Goal: Transaction & Acquisition: Purchase product/service

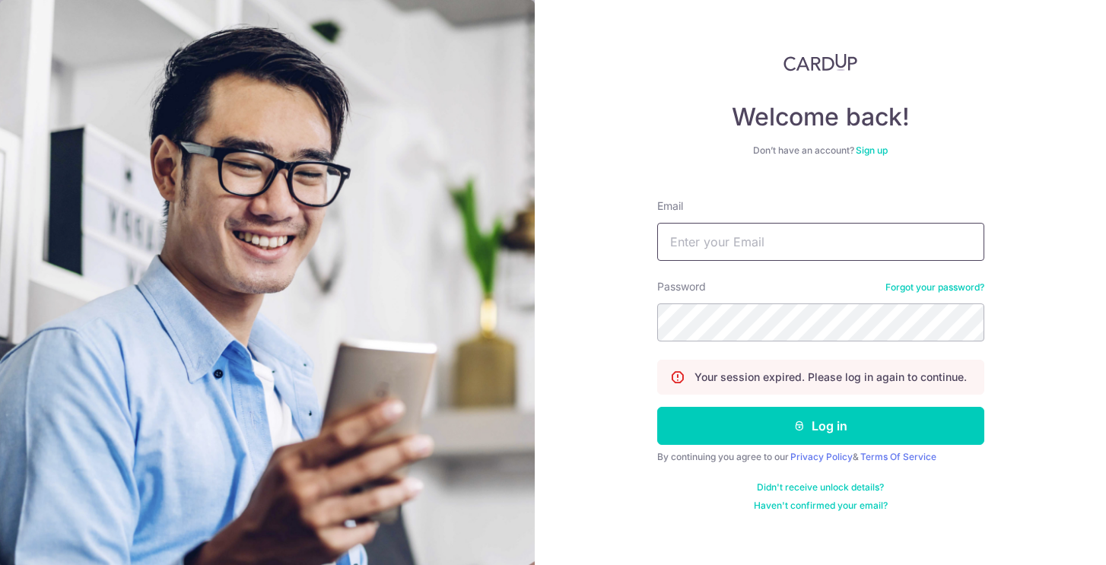
click at [676, 245] on input "Email" at bounding box center [820, 242] width 327 height 38
type input "[PERSON_NAME][EMAIL_ADDRESS][PERSON_NAME][DOMAIN_NAME]"
click at [657, 407] on button "Log in" at bounding box center [820, 426] width 327 height 38
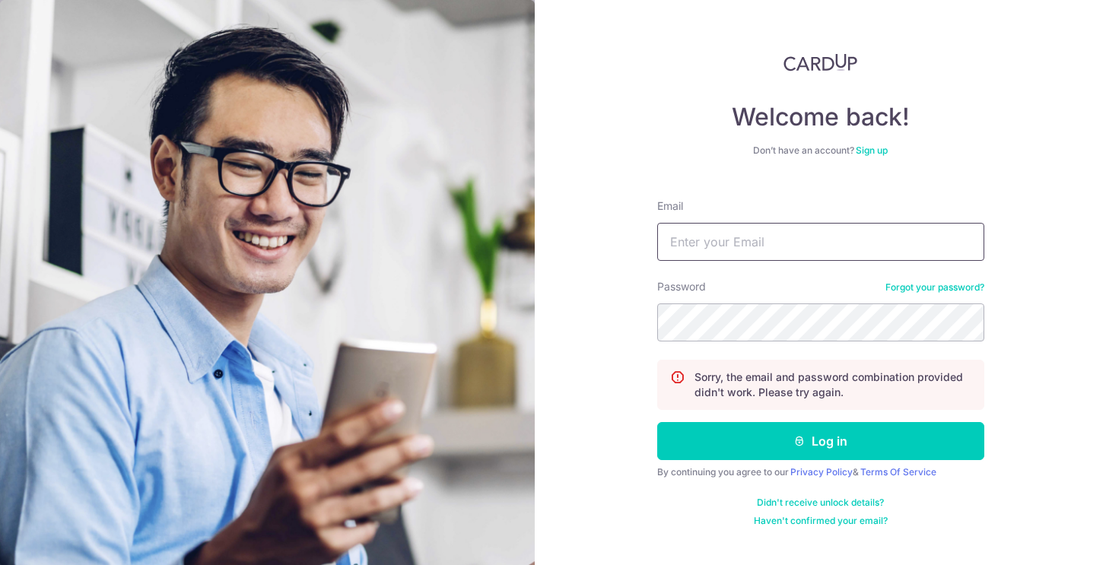
click at [723, 241] on input "Email" at bounding box center [820, 242] width 327 height 38
type input "valerie.lim@kd2interior.com"
click at [657, 422] on button "Log in" at bounding box center [820, 441] width 327 height 38
click at [822, 243] on input "Email" at bounding box center [820, 242] width 327 height 38
type input "[PERSON_NAME][EMAIL_ADDRESS][PERSON_NAME][DOMAIN_NAME]"
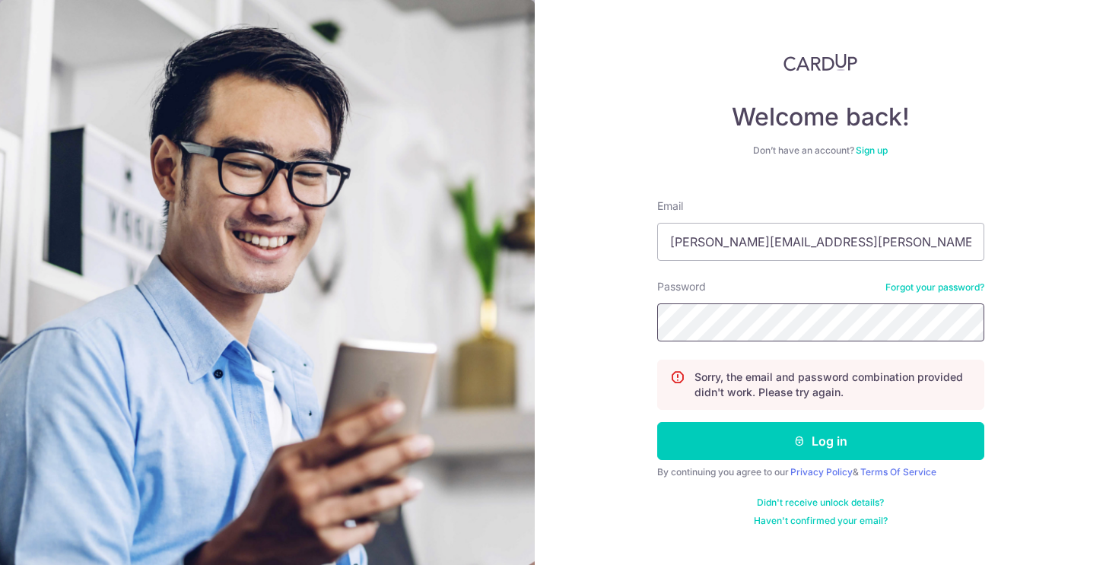
click at [657, 422] on button "Log in" at bounding box center [820, 441] width 327 height 38
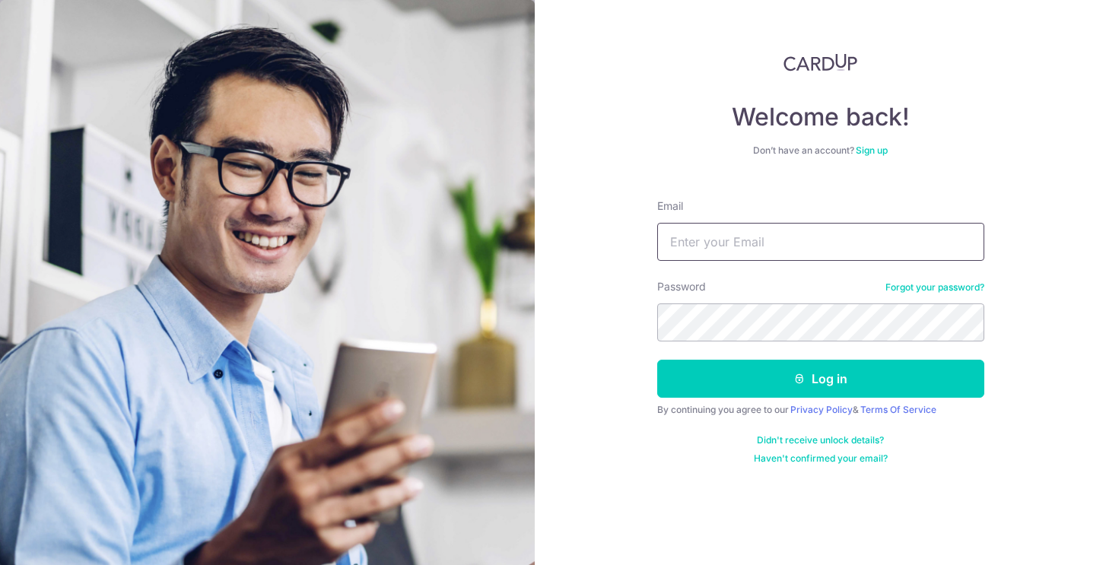
click at [729, 237] on input "Email" at bounding box center [820, 242] width 327 height 38
type input "[PERSON_NAME][EMAIL_ADDRESS][PERSON_NAME][DOMAIN_NAME]"
click at [657, 360] on button "Log in" at bounding box center [820, 379] width 327 height 38
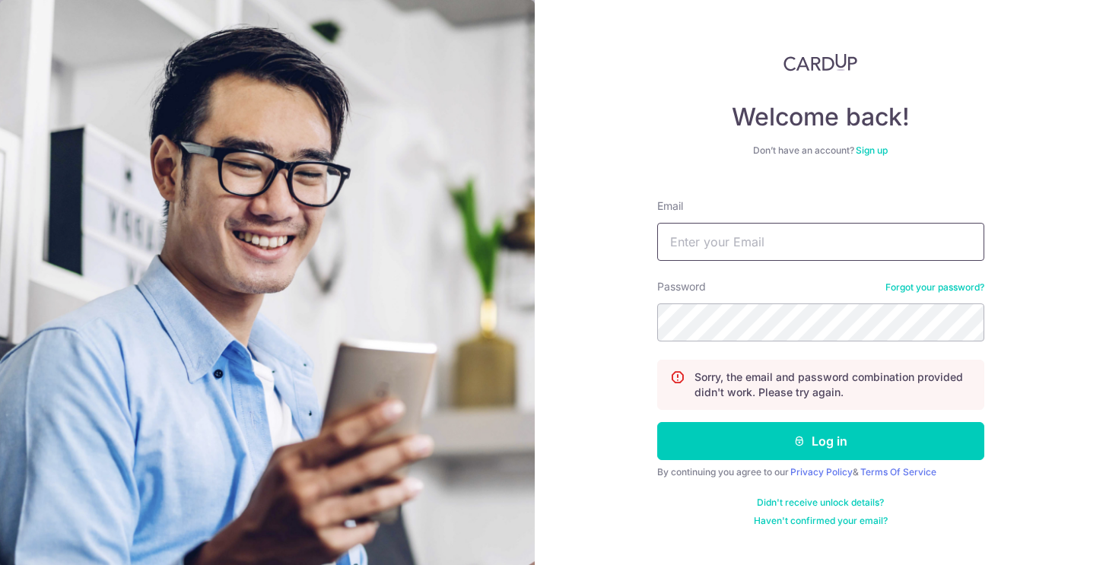
click at [744, 231] on input "Email" at bounding box center [820, 242] width 327 height 38
type input "[PERSON_NAME][EMAIL_ADDRESS][PERSON_NAME][DOMAIN_NAME]"
click at [657, 422] on button "Log in" at bounding box center [820, 441] width 327 height 38
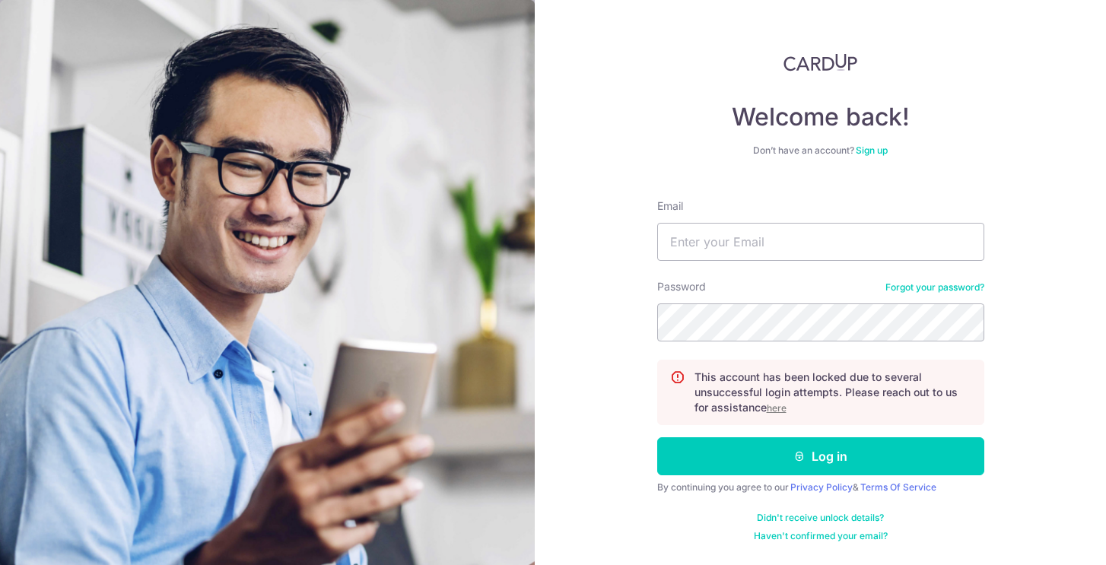
click at [779, 410] on u "here" at bounding box center [777, 407] width 20 height 11
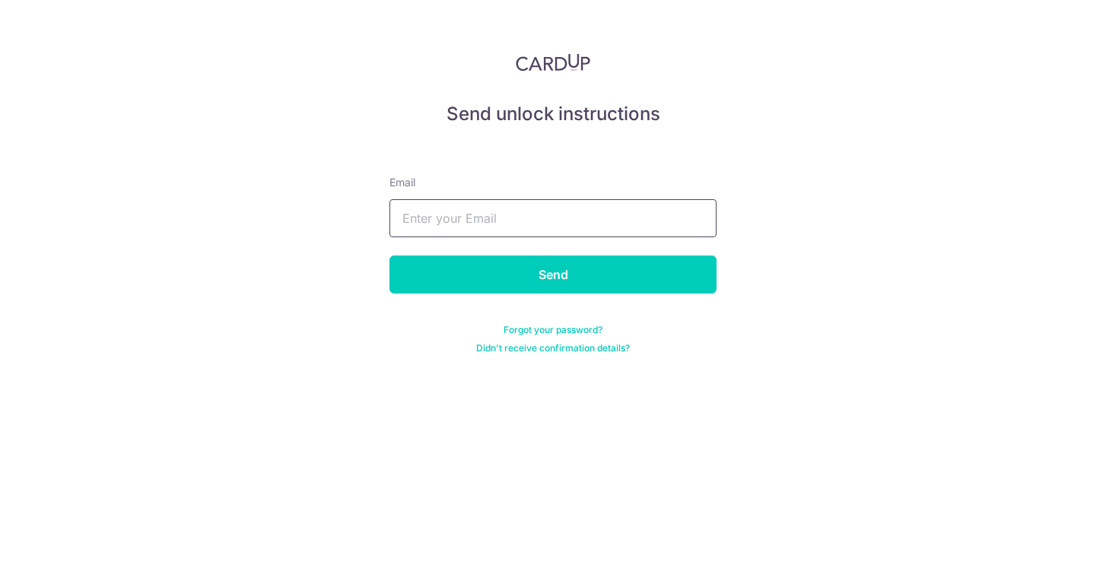
click at [571, 199] on input "text" at bounding box center [552, 218] width 327 height 38
type input "valerie.lim@kd2interior.com"
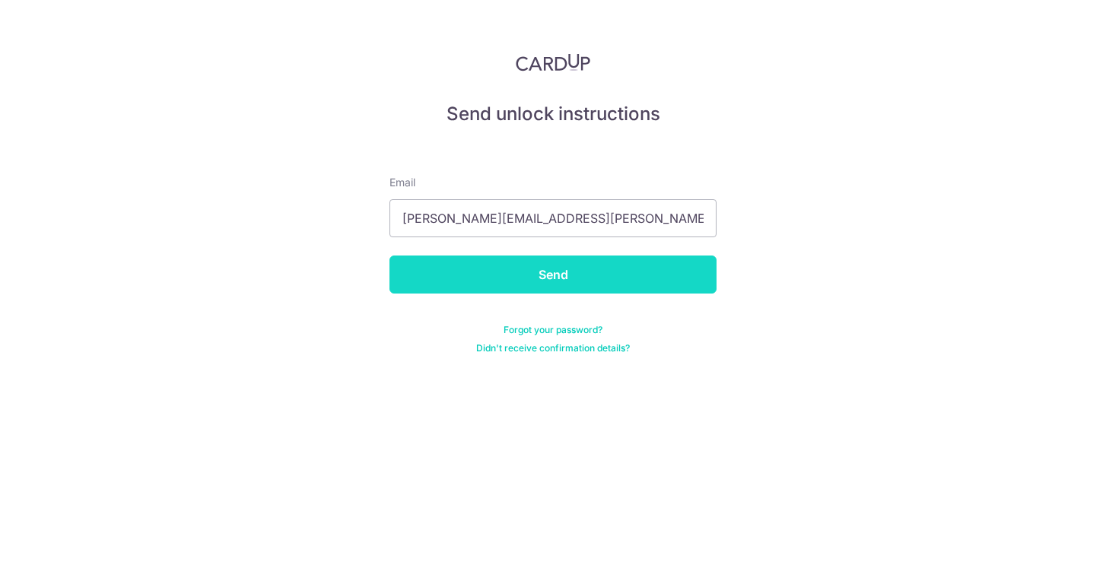
click at [557, 284] on input "Send" at bounding box center [552, 275] width 327 height 38
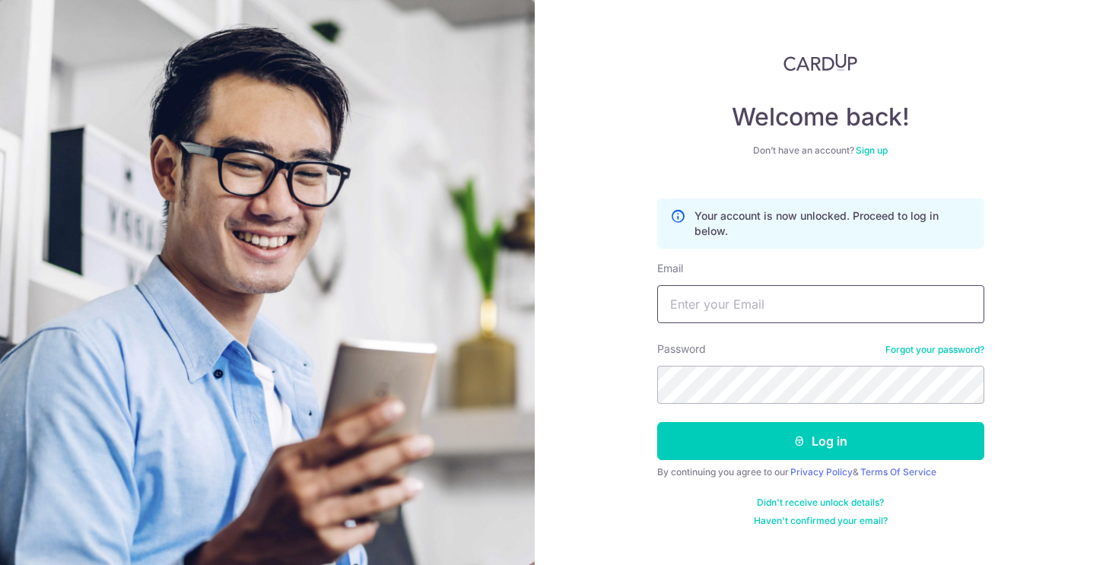
click at [850, 305] on input "Email" at bounding box center [820, 304] width 327 height 38
type input "[PERSON_NAME][EMAIL_ADDRESS][PERSON_NAME][DOMAIN_NAME]"
click at [657, 422] on button "Log in" at bounding box center [820, 441] width 327 height 38
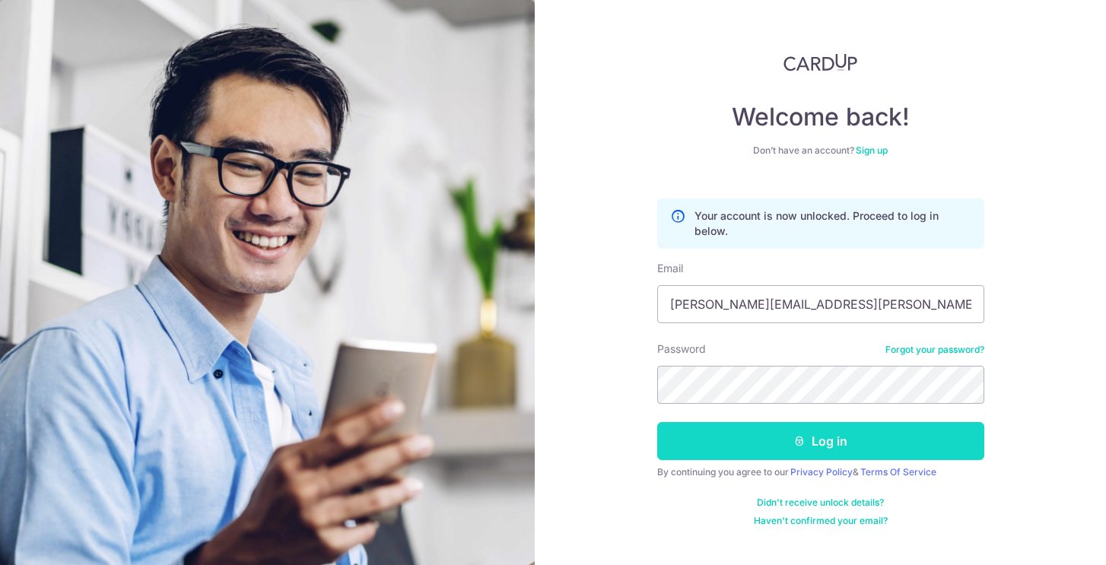
click at [850, 437] on button "Log in" at bounding box center [820, 441] width 327 height 38
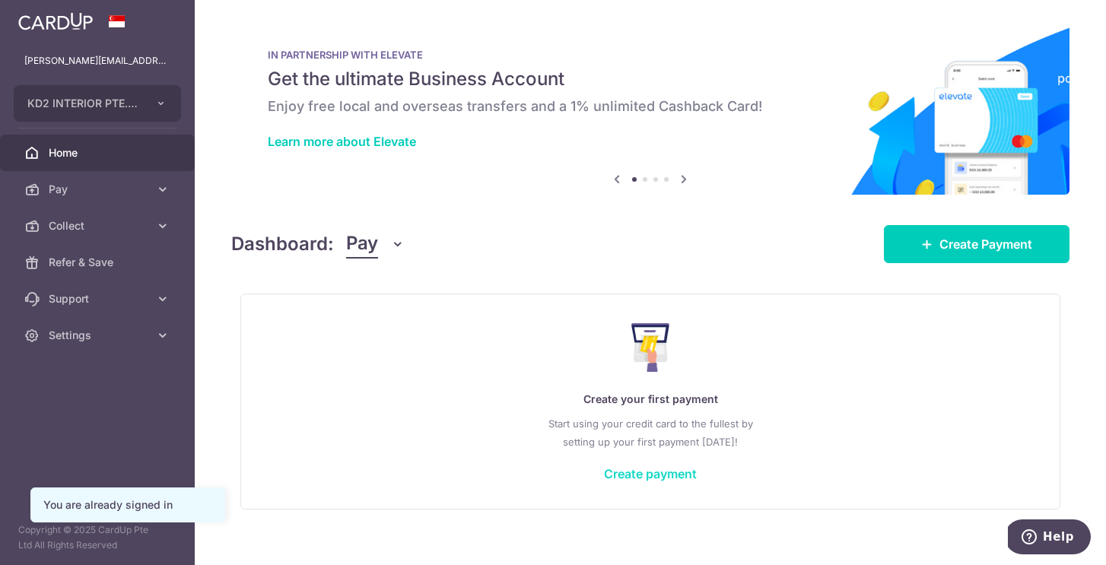
click at [632, 472] on link "Create payment" at bounding box center [650, 473] width 93 height 15
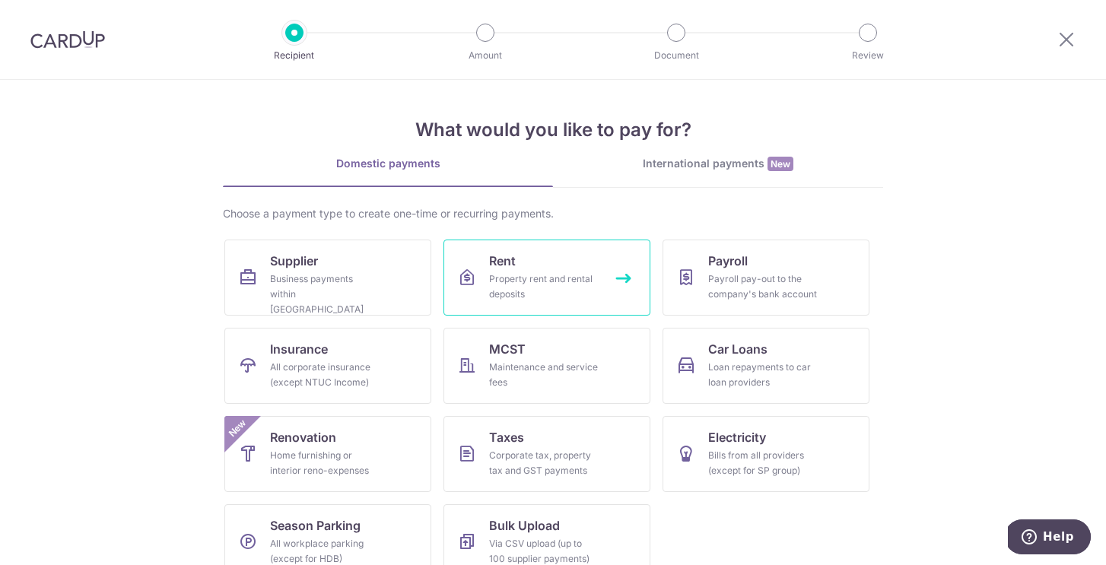
click at [605, 295] on link "Rent Property rent and rental deposits" at bounding box center [546, 278] width 207 height 76
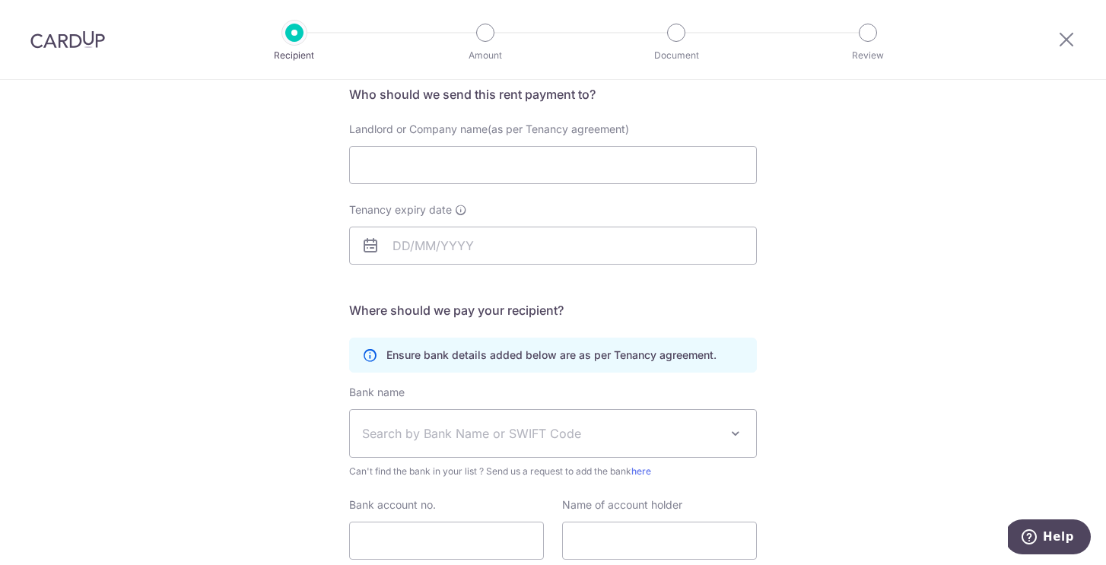
scroll to position [239, 0]
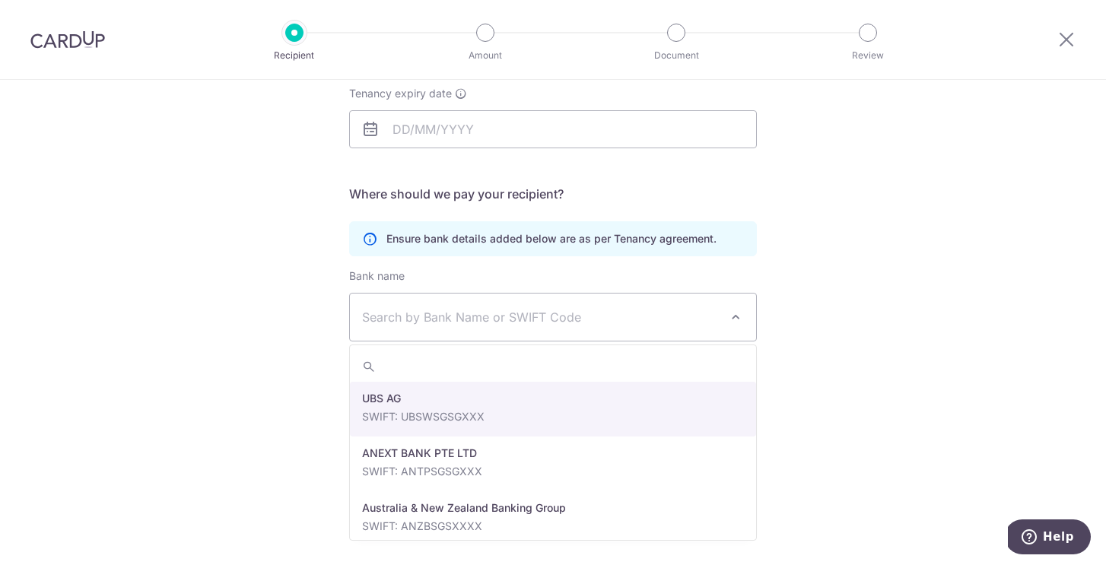
click at [690, 335] on span "Search by Bank Name or SWIFT Code" at bounding box center [553, 317] width 406 height 47
click at [856, 334] on div "Who would you like to pay? Your recipient does not need a CardUp account to rec…" at bounding box center [553, 203] width 1106 height 724
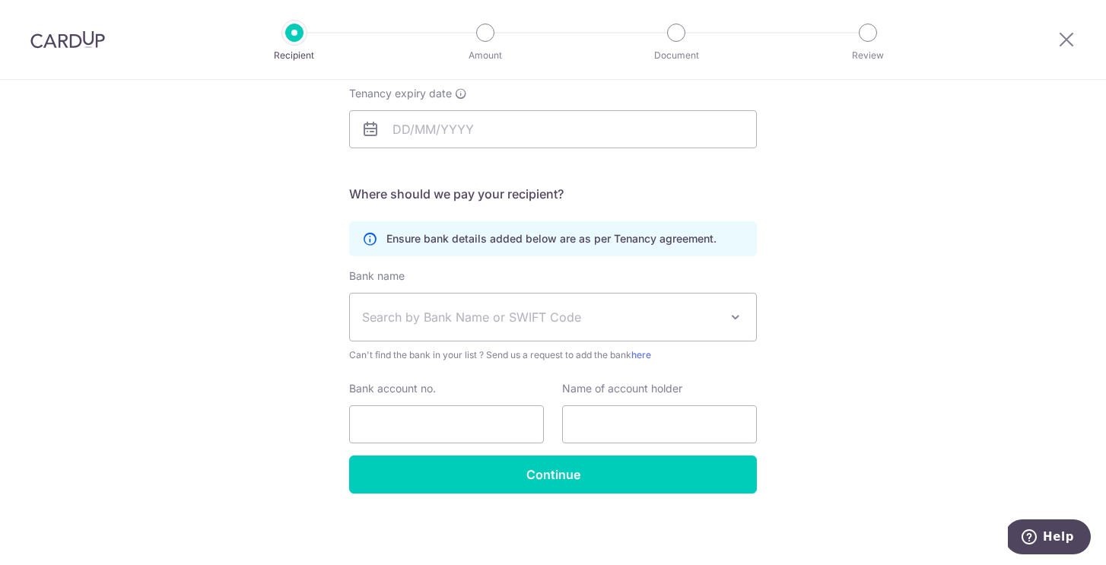
click at [1070, 49] on div at bounding box center [1066, 39] width 79 height 79
click at [1072, 40] on icon at bounding box center [1066, 39] width 18 height 19
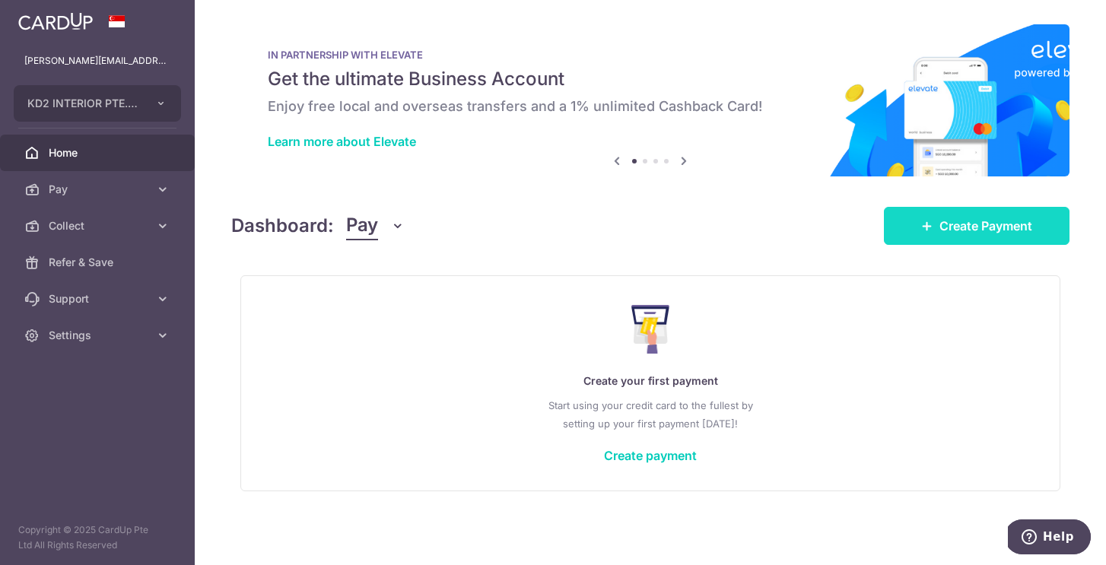
click at [968, 221] on span "Create Payment" at bounding box center [985, 226] width 93 height 18
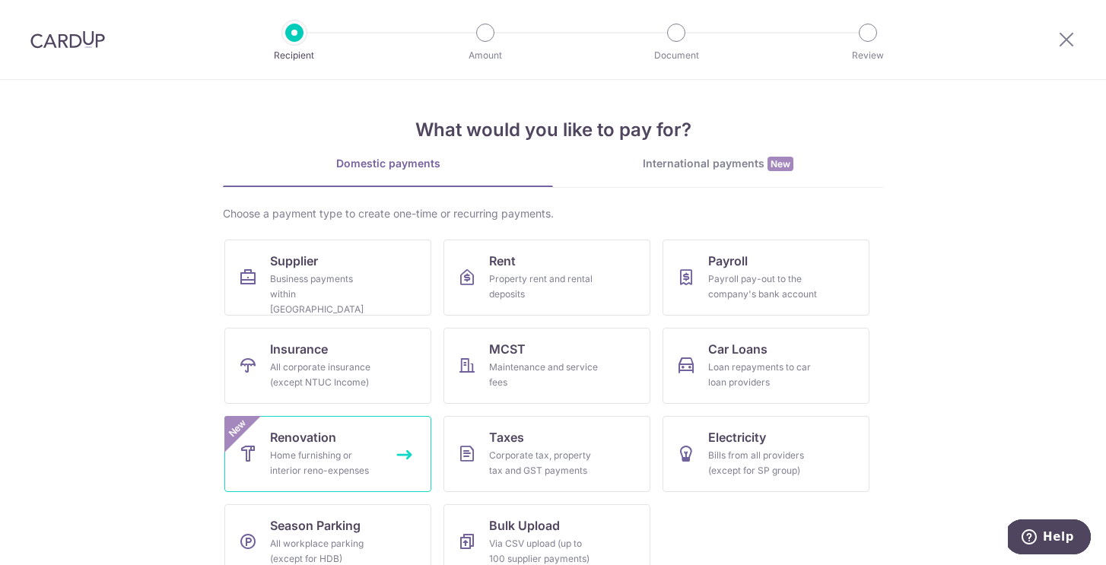
scroll to position [27, 0]
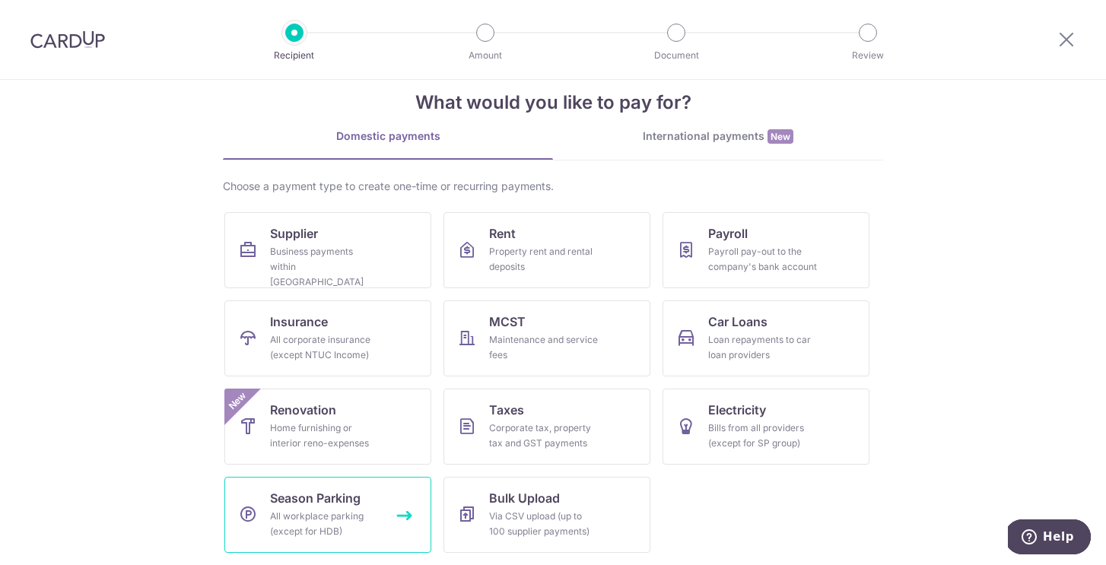
click at [350, 500] on span "Season Parking" at bounding box center [315, 498] width 91 height 18
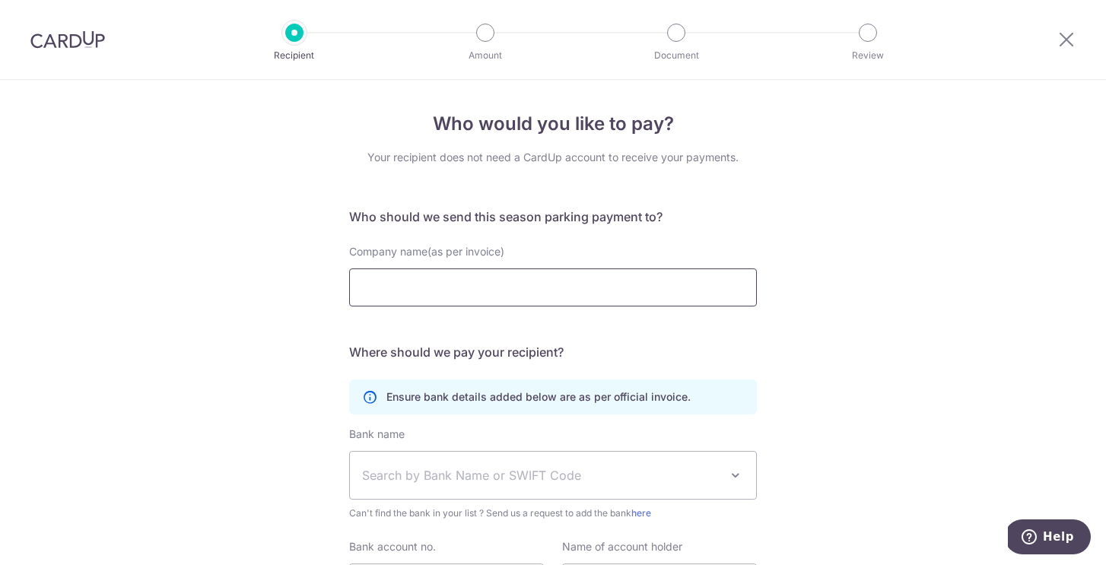
click at [711, 296] on input "Company name(as per invoice)" at bounding box center [553, 288] width 408 height 38
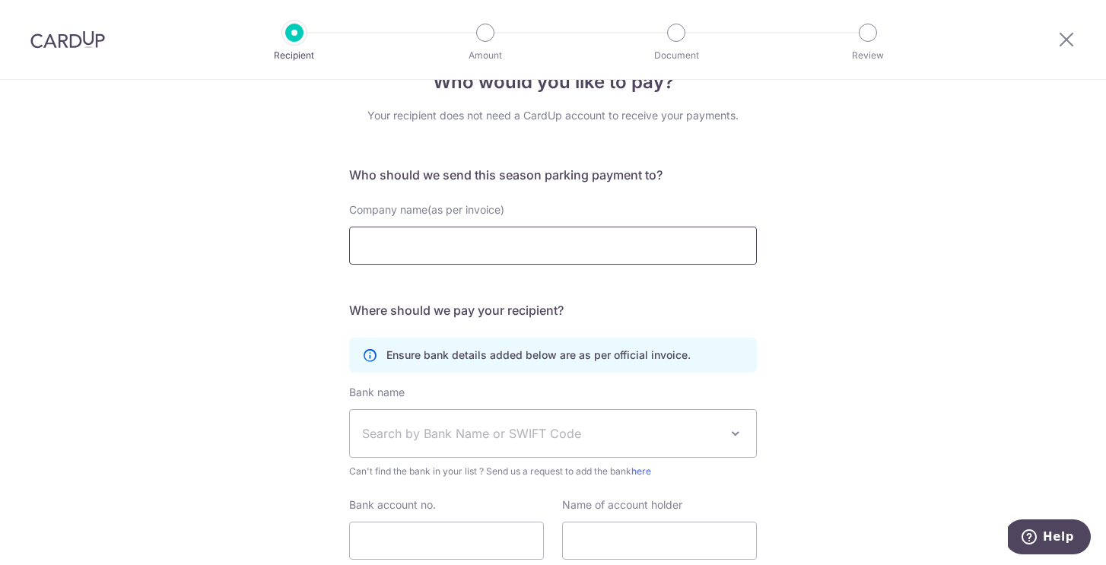
scroll to position [59, 0]
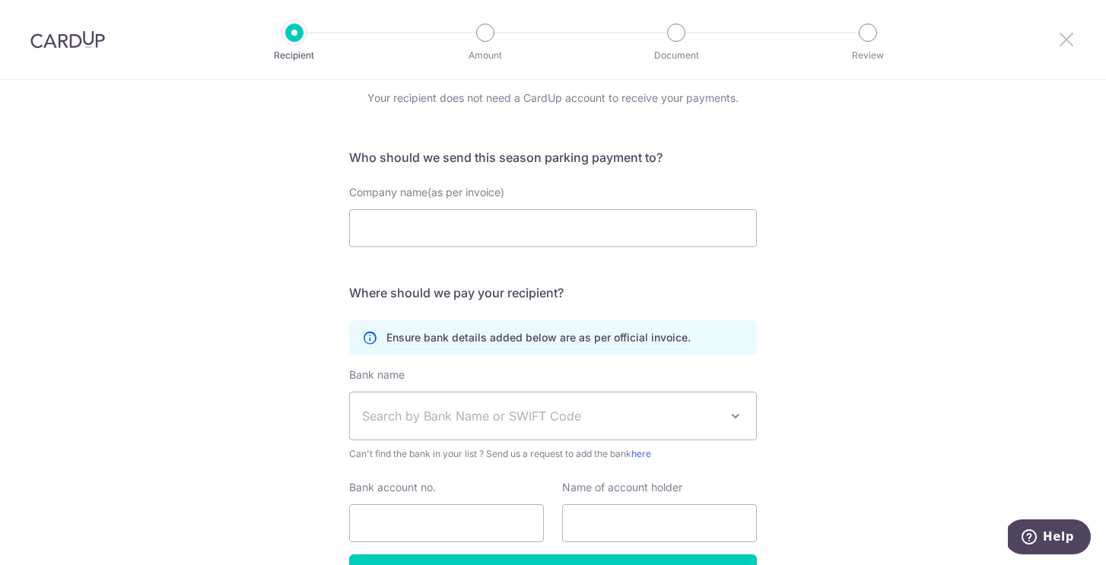
click at [1067, 44] on icon at bounding box center [1066, 39] width 18 height 19
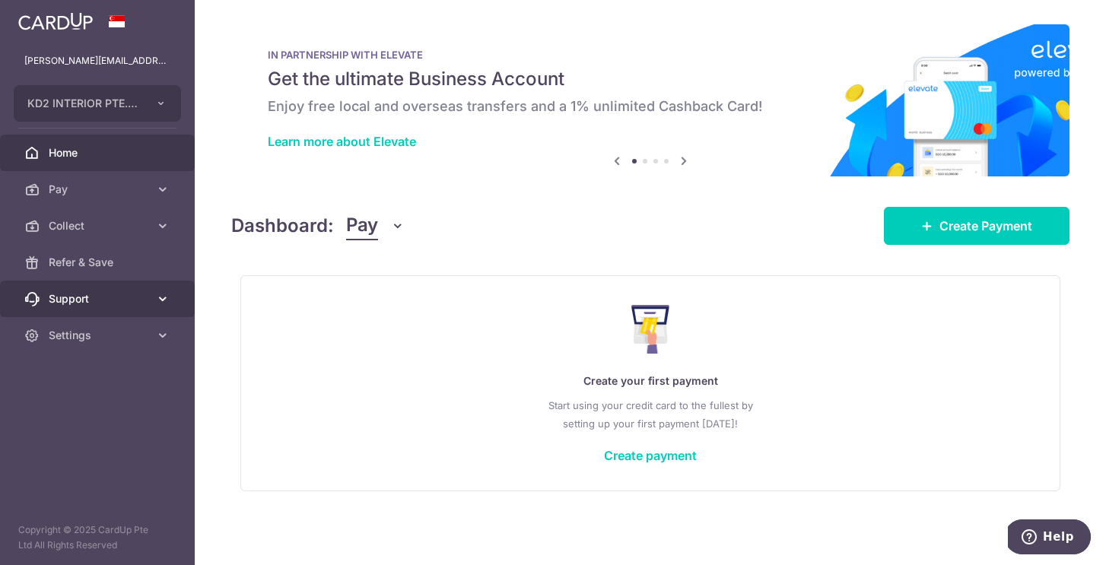
click at [135, 304] on span "Support" at bounding box center [99, 298] width 100 height 15
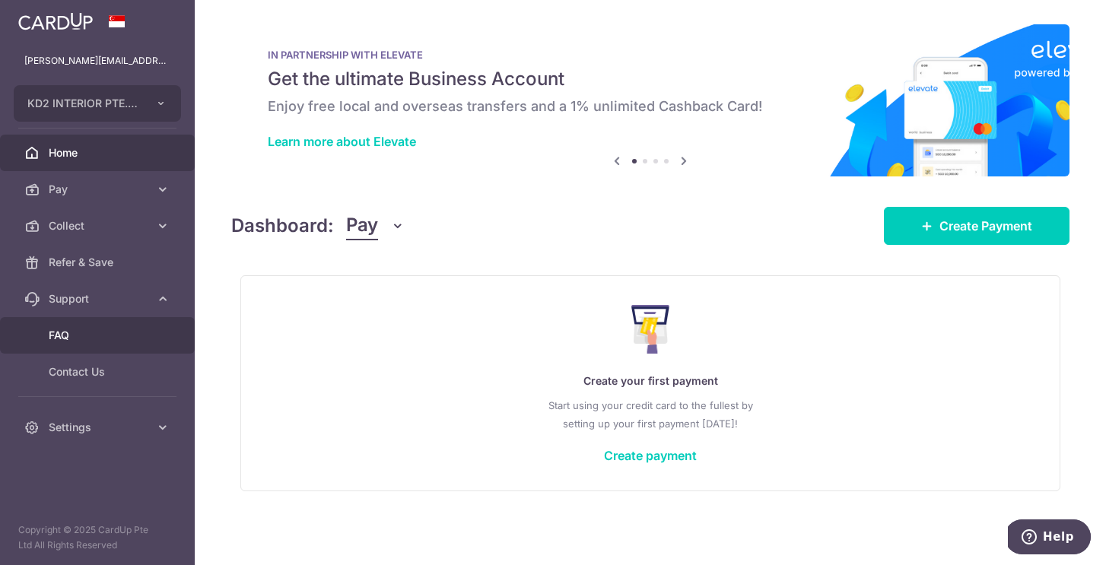
click at [120, 335] on span "FAQ" at bounding box center [99, 335] width 100 height 15
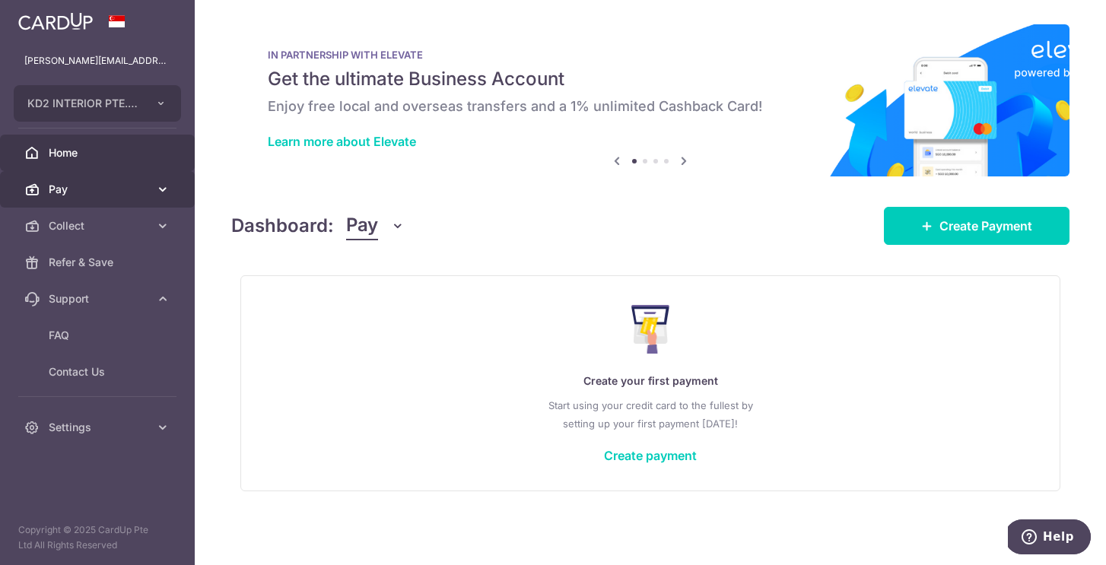
click at [142, 205] on link "Pay" at bounding box center [97, 189] width 195 height 37
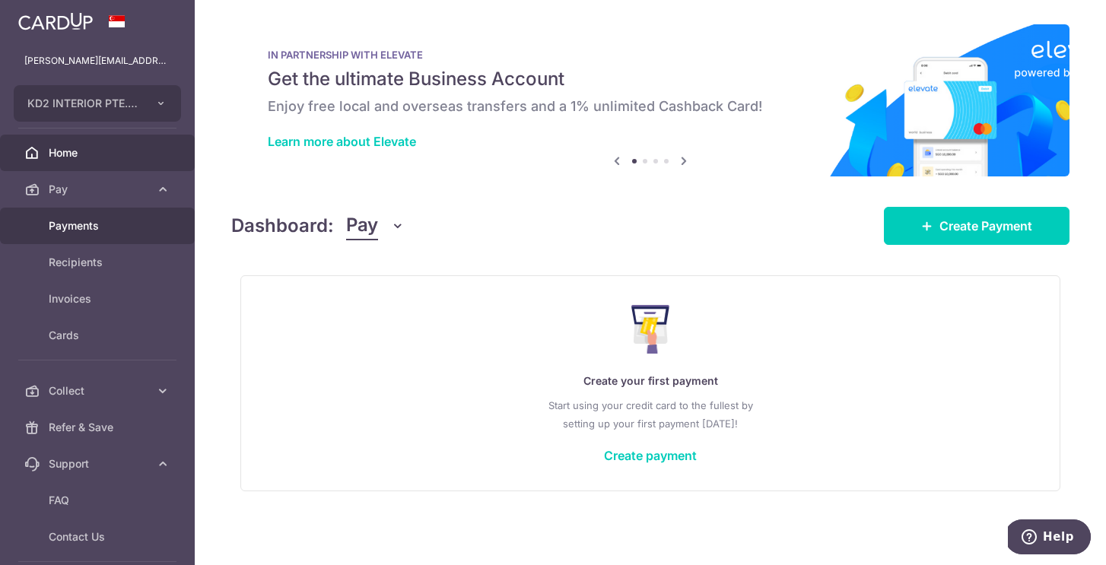
click at [139, 221] on span "Payments" at bounding box center [99, 225] width 100 height 15
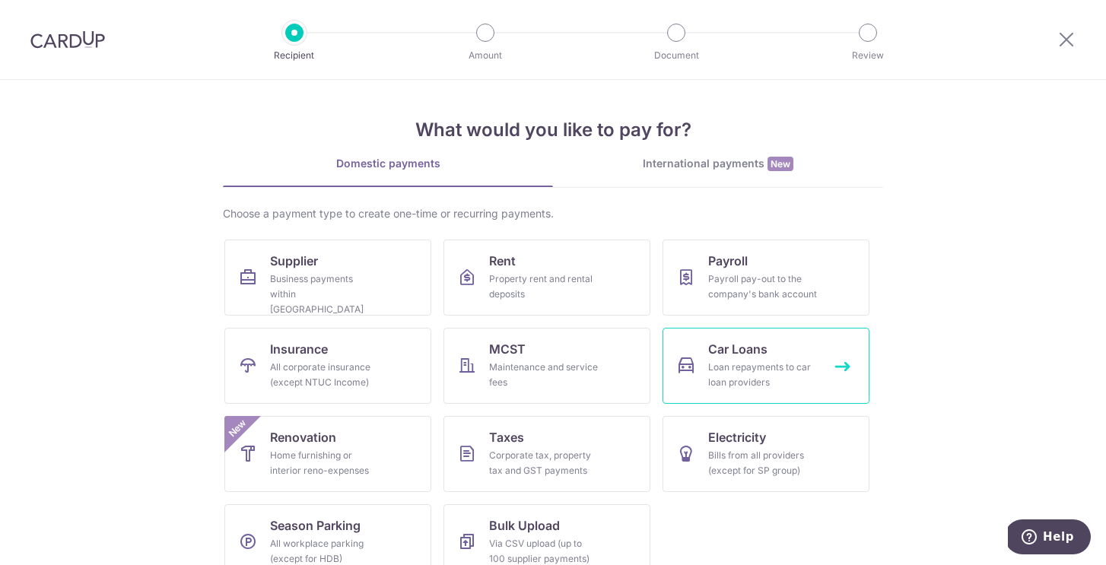
click at [790, 354] on link "Car Loans Loan repayments to car loan providers" at bounding box center [766, 366] width 207 height 76
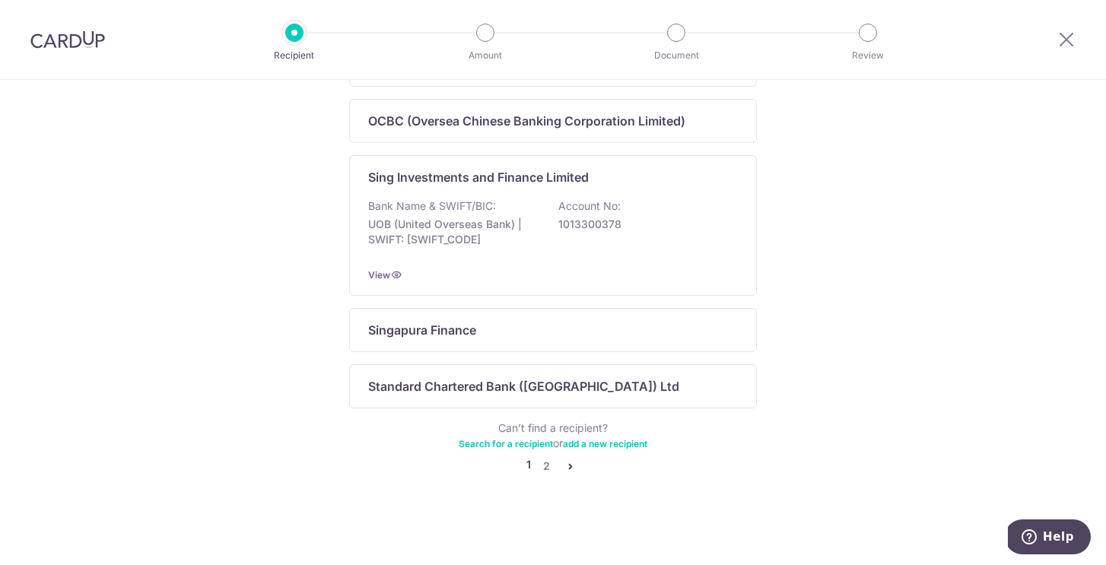
scroll to position [1022, 0]
click at [539, 466] on link "2" at bounding box center [546, 466] width 18 height 18
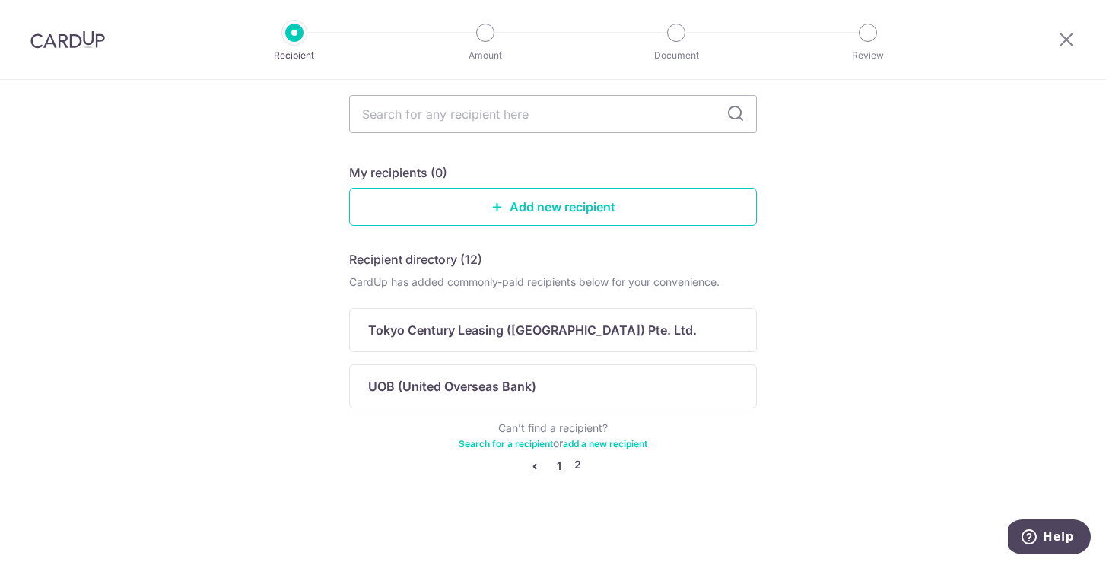
click at [564, 465] on link "1" at bounding box center [559, 466] width 18 height 18
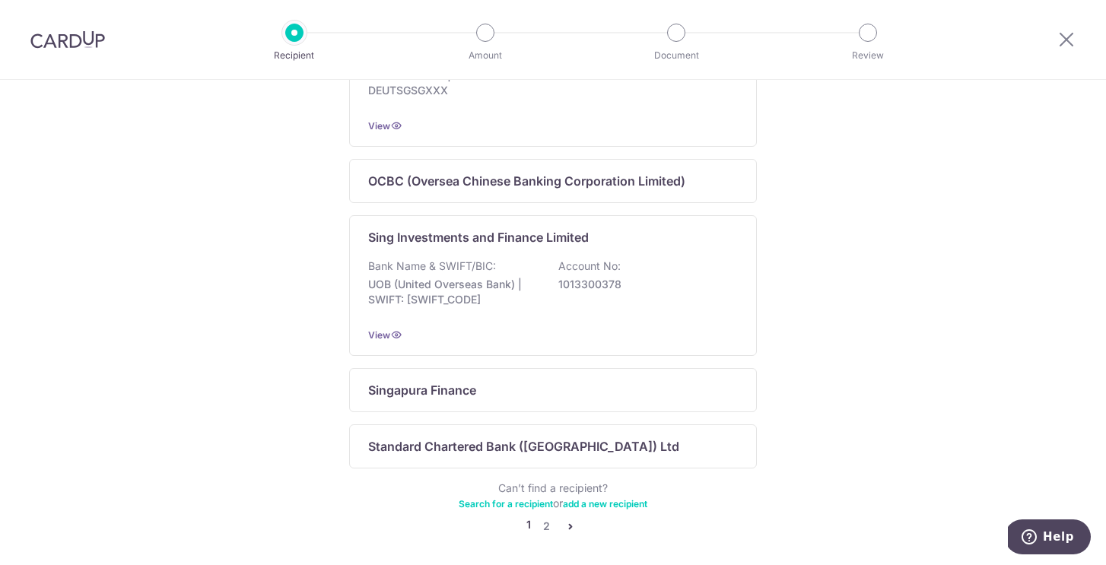
scroll to position [1022, 0]
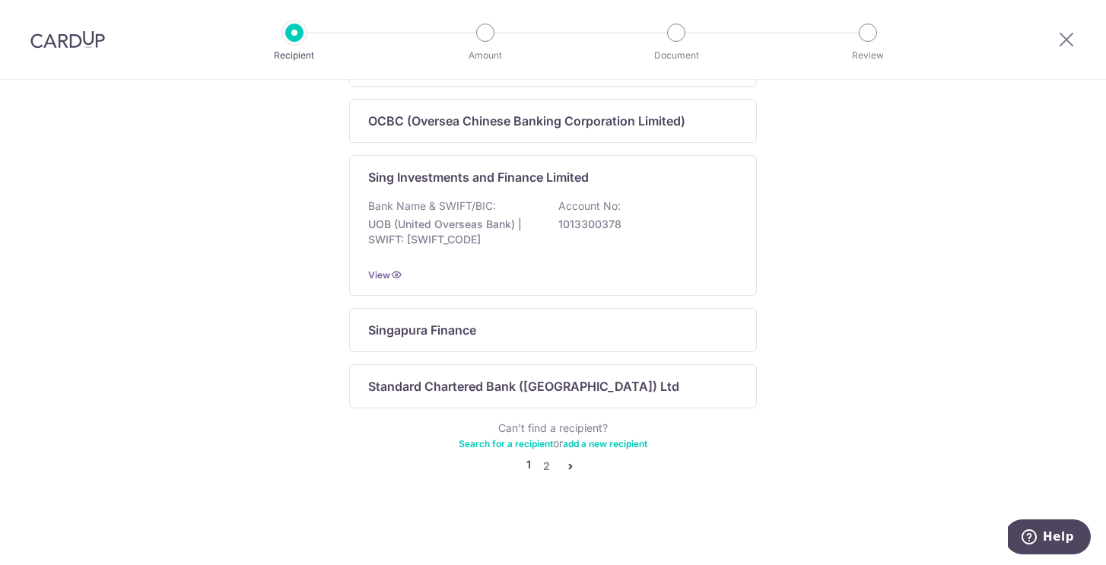
click at [1070, 49] on div at bounding box center [1066, 39] width 79 height 79
click at [1066, 45] on icon at bounding box center [1066, 39] width 18 height 19
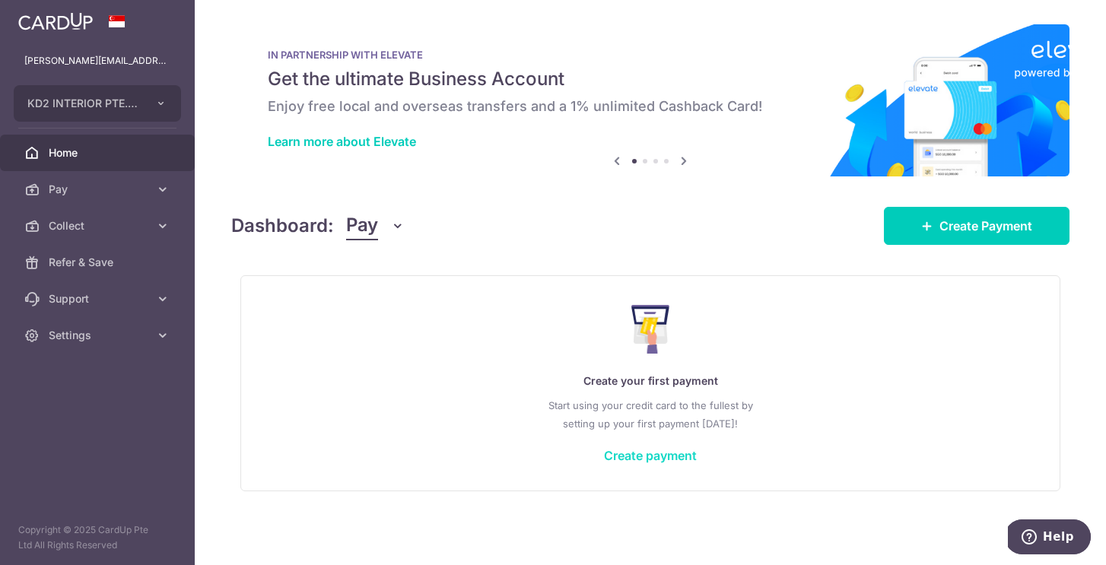
click at [688, 455] on link "Create payment" at bounding box center [650, 455] width 93 height 15
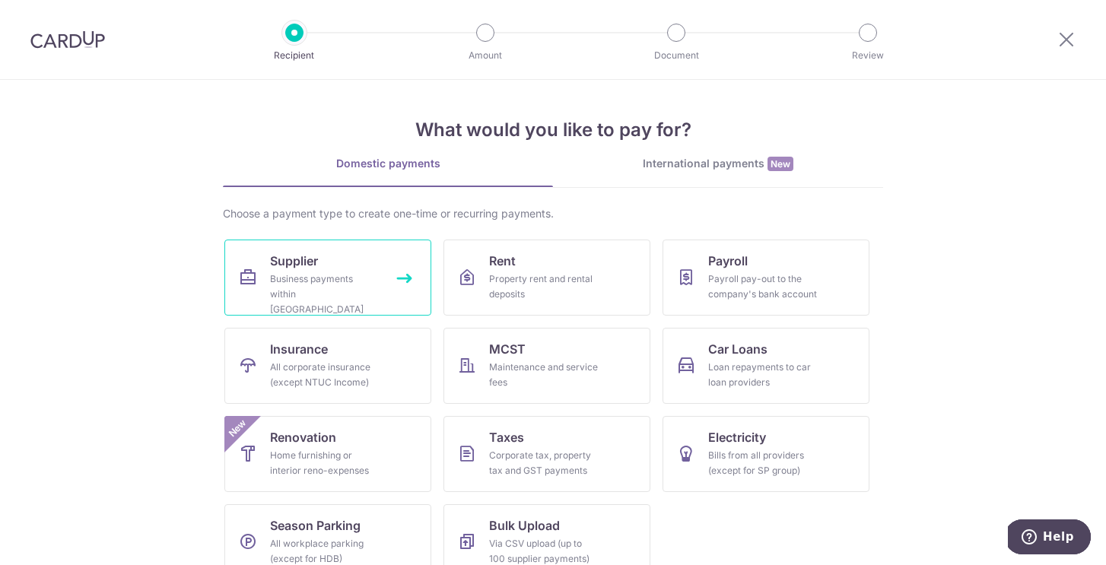
click at [395, 289] on link "Supplier Business payments within Singapore" at bounding box center [327, 278] width 207 height 76
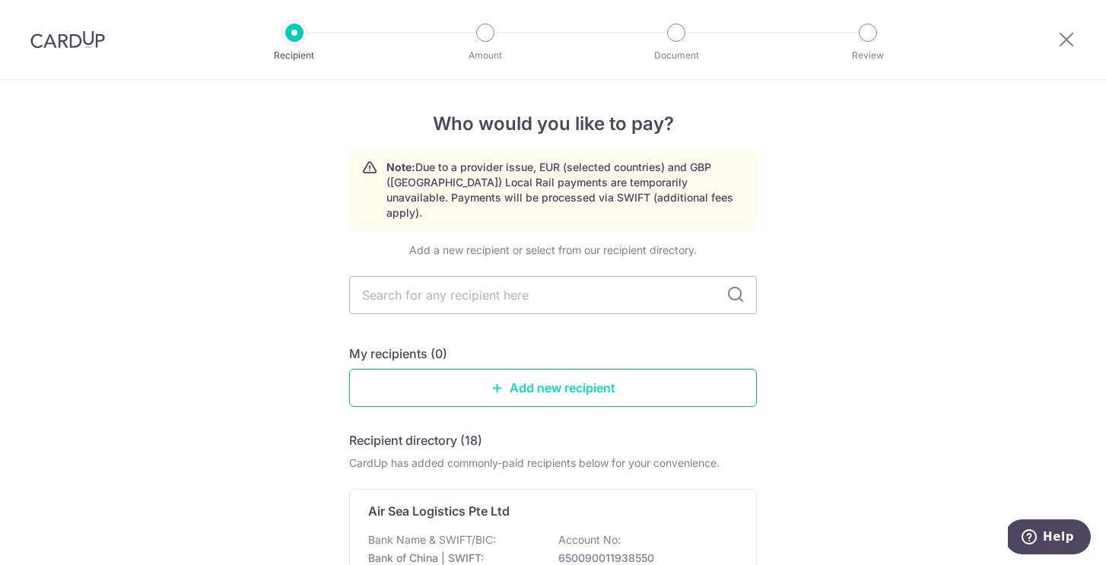
click at [494, 369] on link "Add new recipient" at bounding box center [553, 388] width 408 height 38
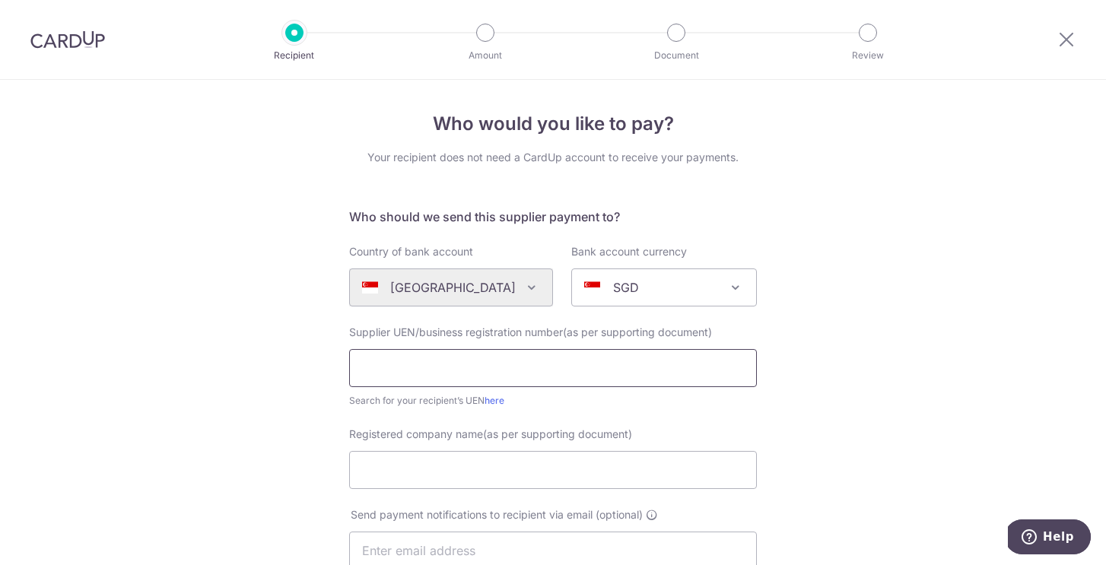
click at [494, 362] on input "text" at bounding box center [553, 368] width 408 height 38
type input "202415590k"
click at [456, 478] on input "Registered company name(as per supporting document)" at bounding box center [553, 470] width 408 height 38
type input "[PERSON_NAME] Plumbing Solutions Pte Ltd"
click at [765, 456] on div "Registered company name(as per supporting document) [PERSON_NAME] Plumbing Solu…" at bounding box center [553, 458] width 426 height 62
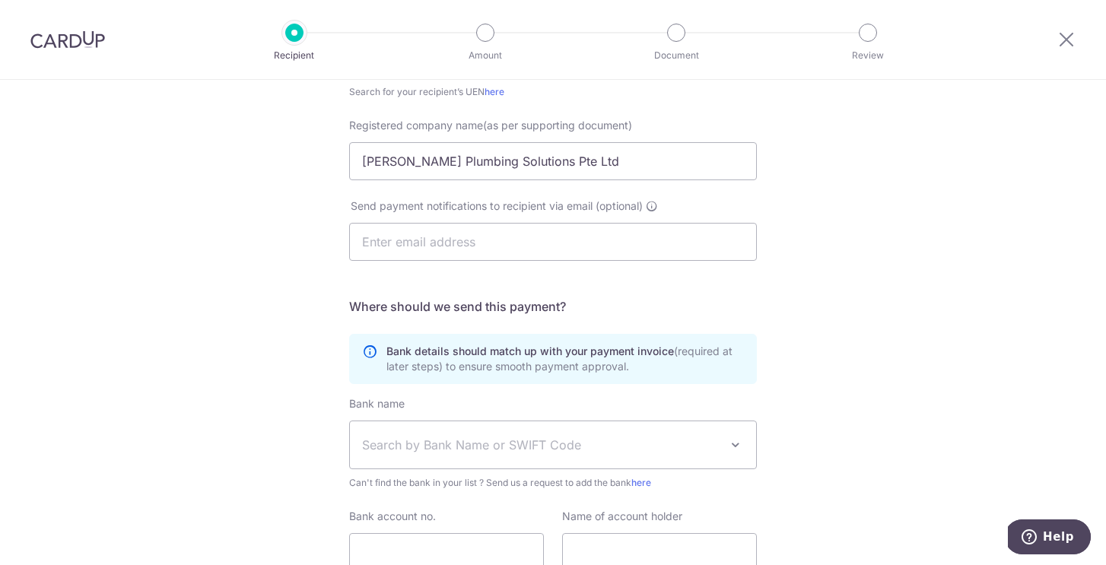
scroll to position [314, 0]
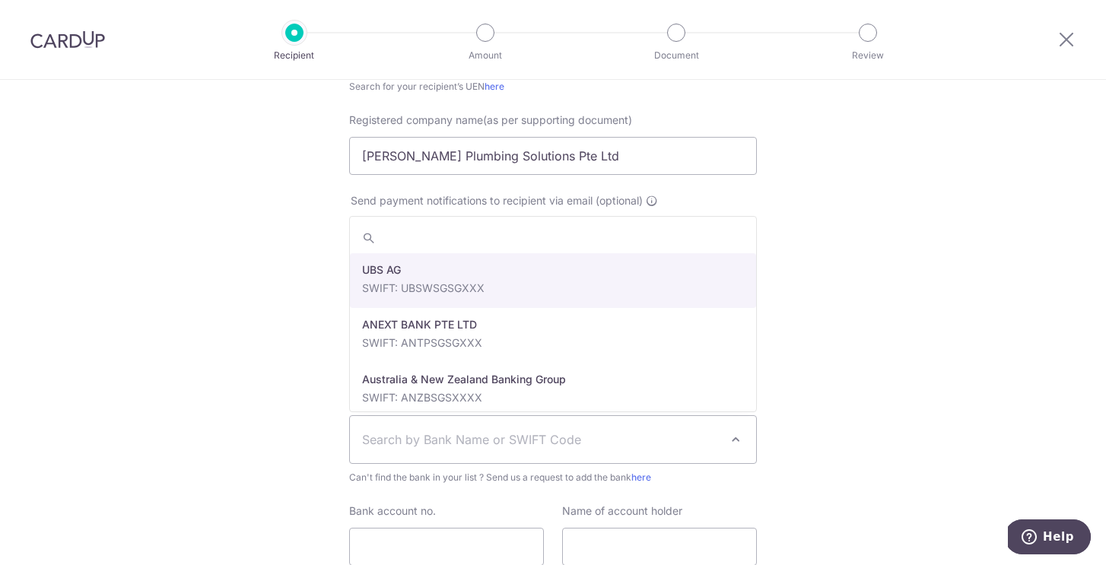
click at [704, 437] on span "Search by Bank Name or SWIFT Code" at bounding box center [541, 440] width 358 height 18
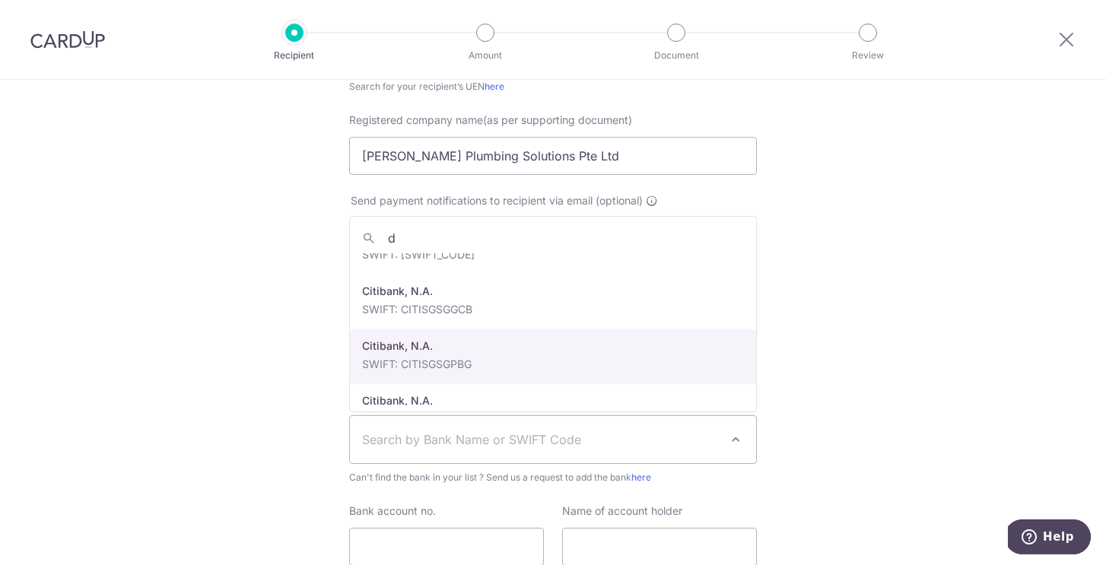
scroll to position [0, 0]
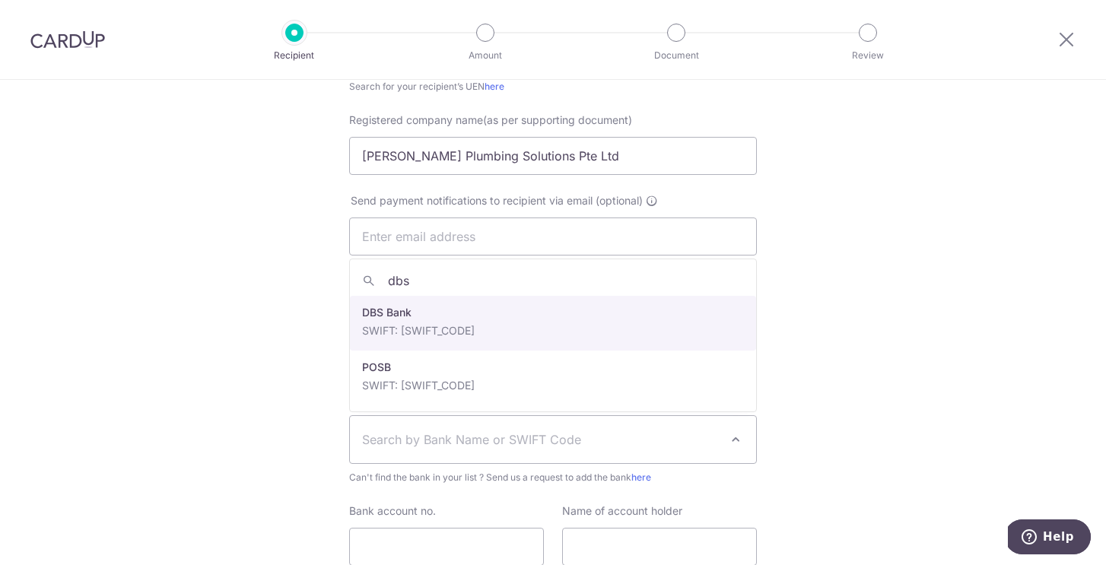
type input "dbs"
select select "6"
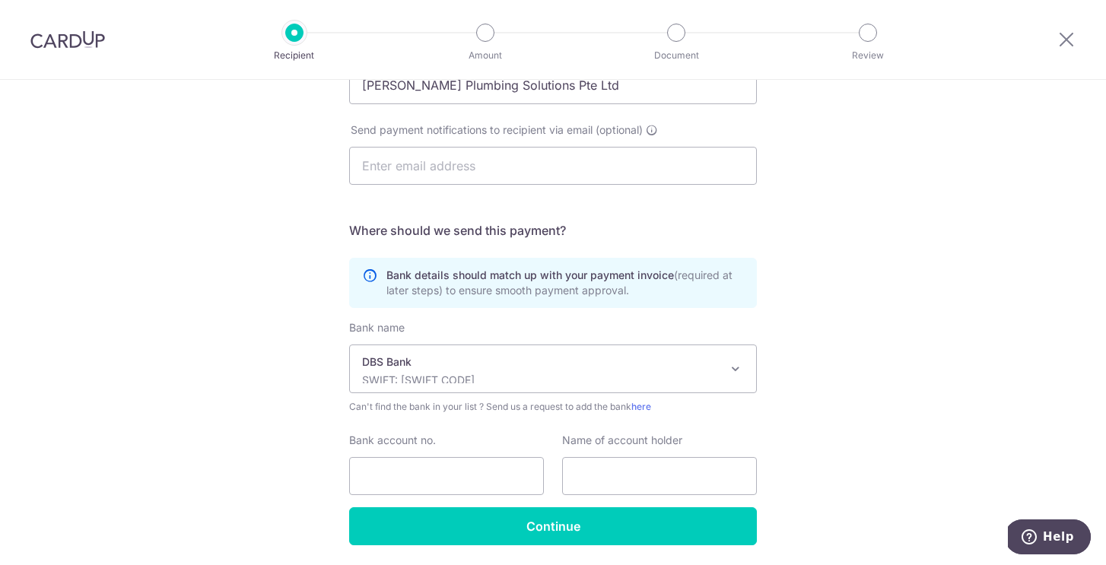
scroll to position [387, 0]
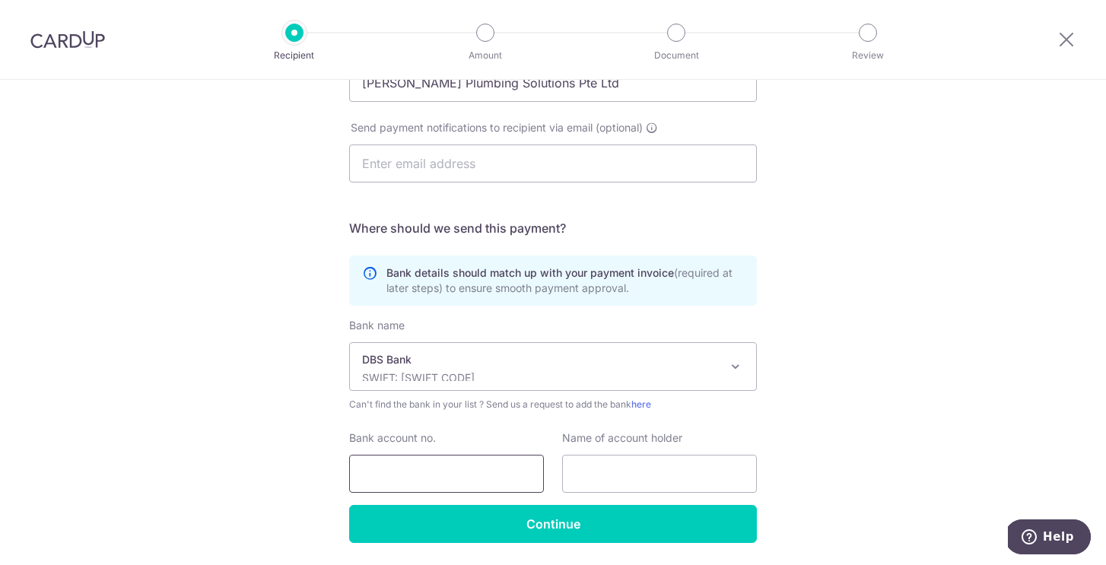
click at [505, 466] on input "Bank account no." at bounding box center [446, 474] width 195 height 38
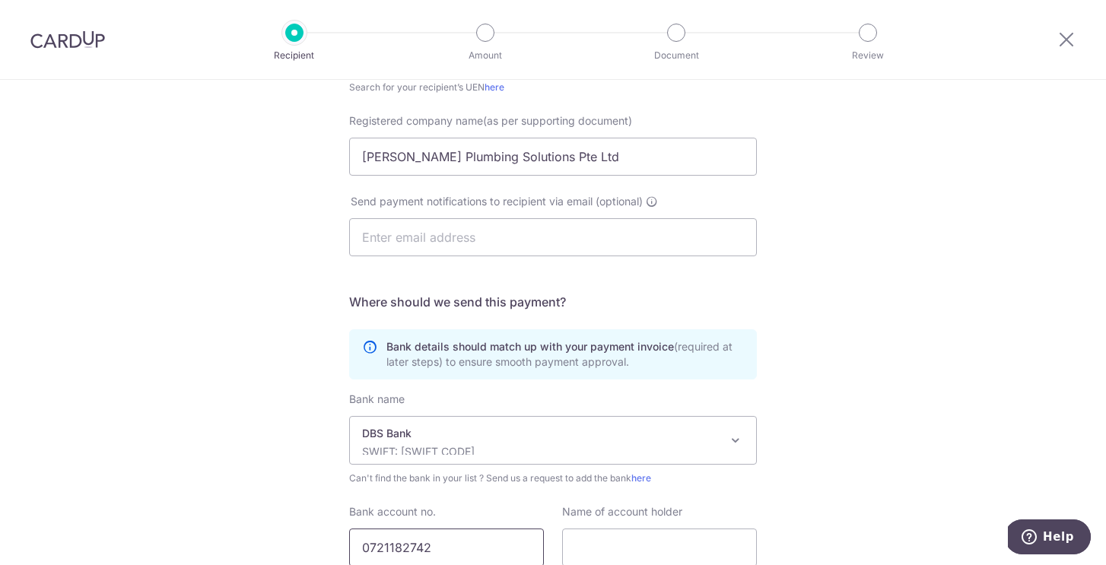
scroll to position [312, 0]
type input "0721182742"
click at [626, 163] on input "[PERSON_NAME] Plumbing Solutions Pte Ltd" at bounding box center [553, 158] width 408 height 38
click at [626, 163] on input "Micheal Plumbing Solutions Pte Ltd" at bounding box center [553, 158] width 408 height 38
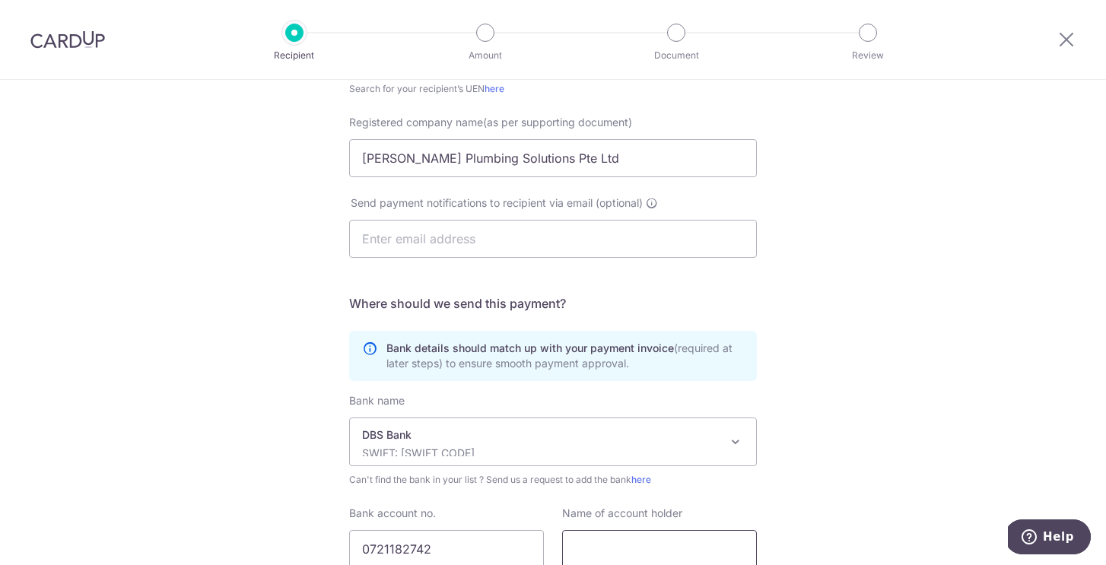
click at [592, 541] on input "text" at bounding box center [659, 549] width 195 height 38
paste input "Micheal Plumbing Solutions Pte Ltd"
type input "Micheal Plumbing Solutions Pte Ltd"
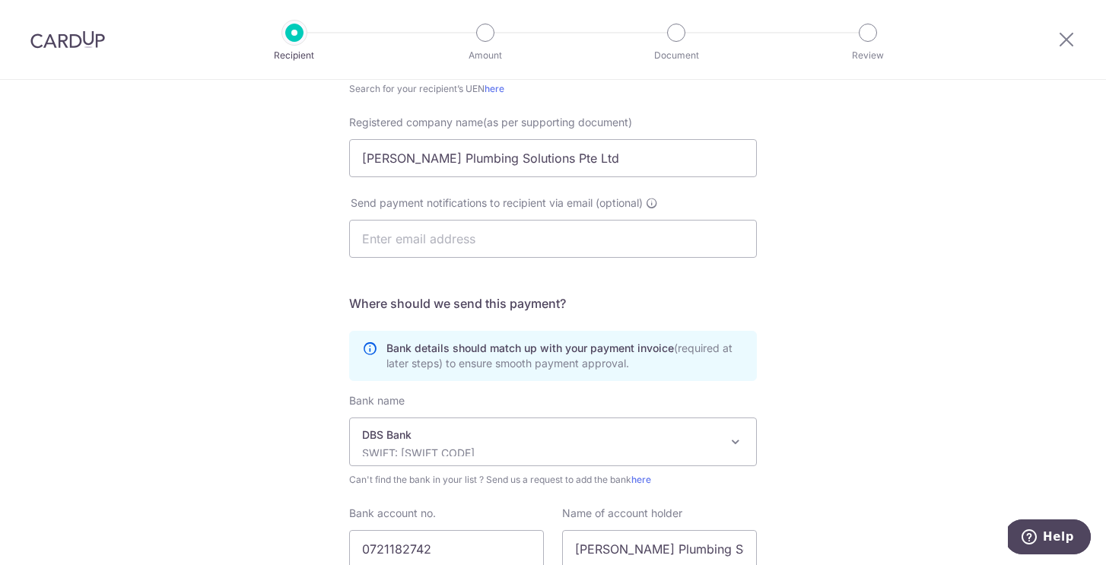
click at [819, 463] on div "Who would you like to pay? Your recipient does not need a CardUp account to rec…" at bounding box center [553, 229] width 1106 height 922
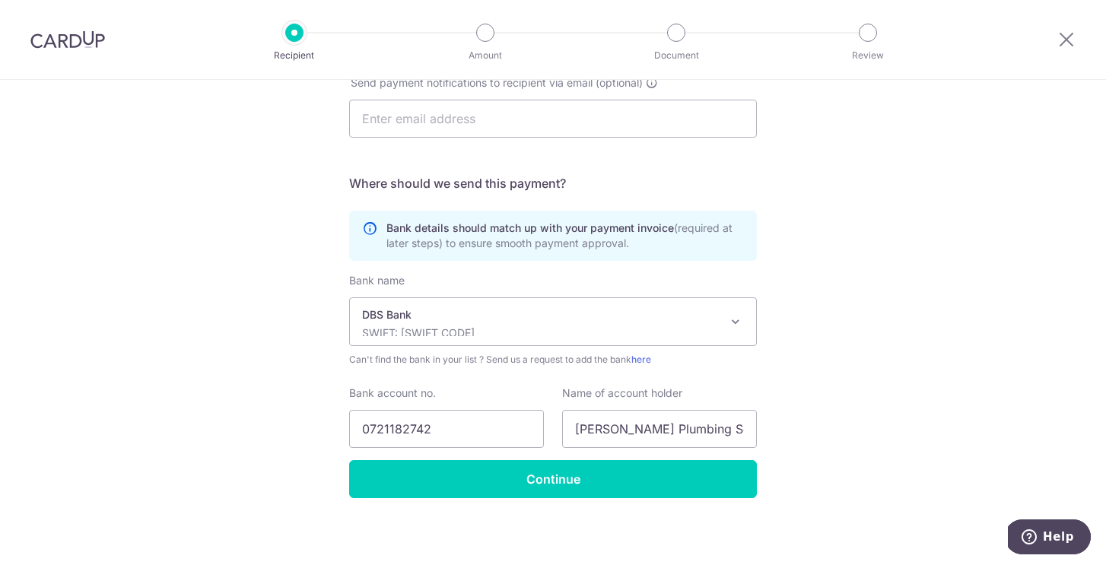
scroll to position [437, 0]
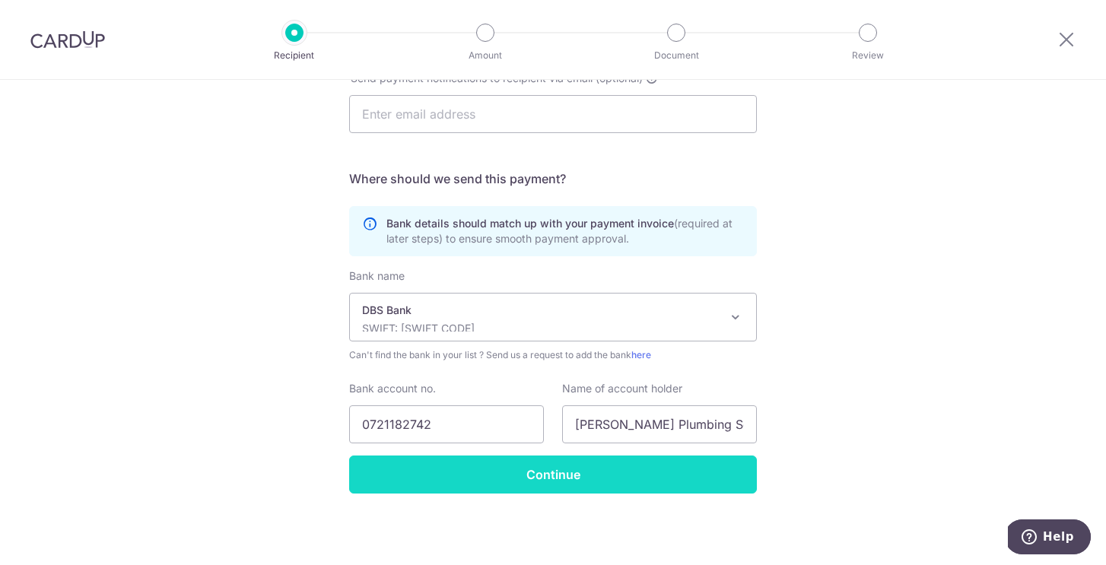
click at [674, 488] on input "Continue" at bounding box center [553, 475] width 408 height 38
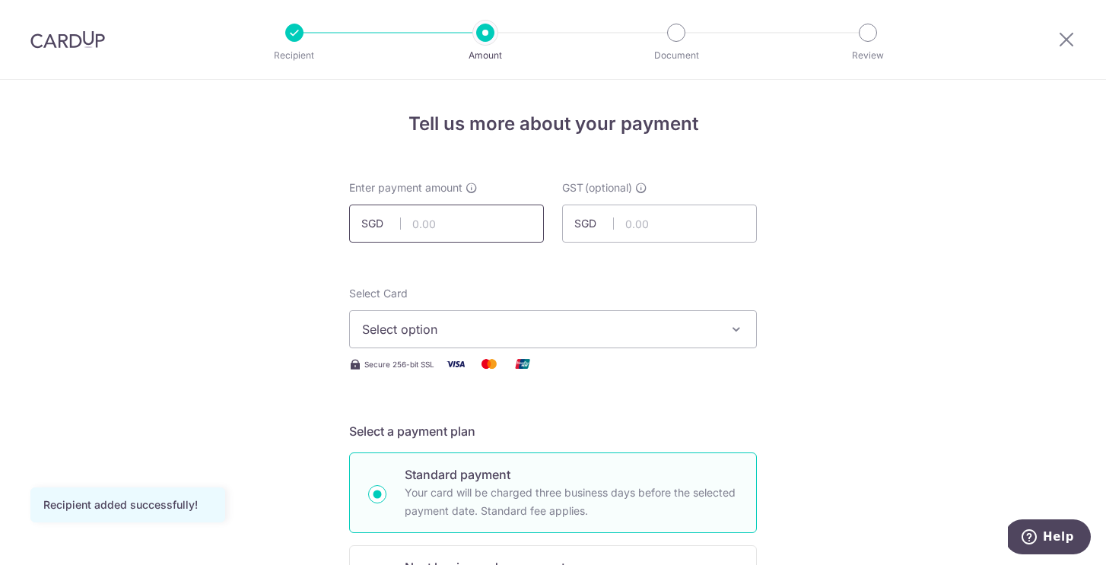
click at [494, 228] on input "text" at bounding box center [446, 224] width 195 height 38
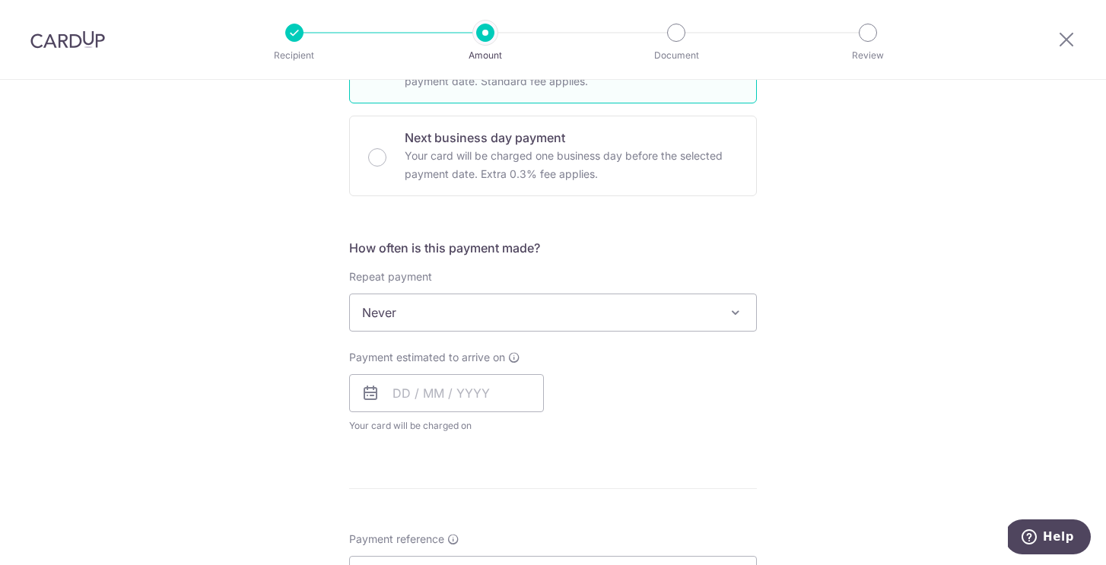
scroll to position [441, 0]
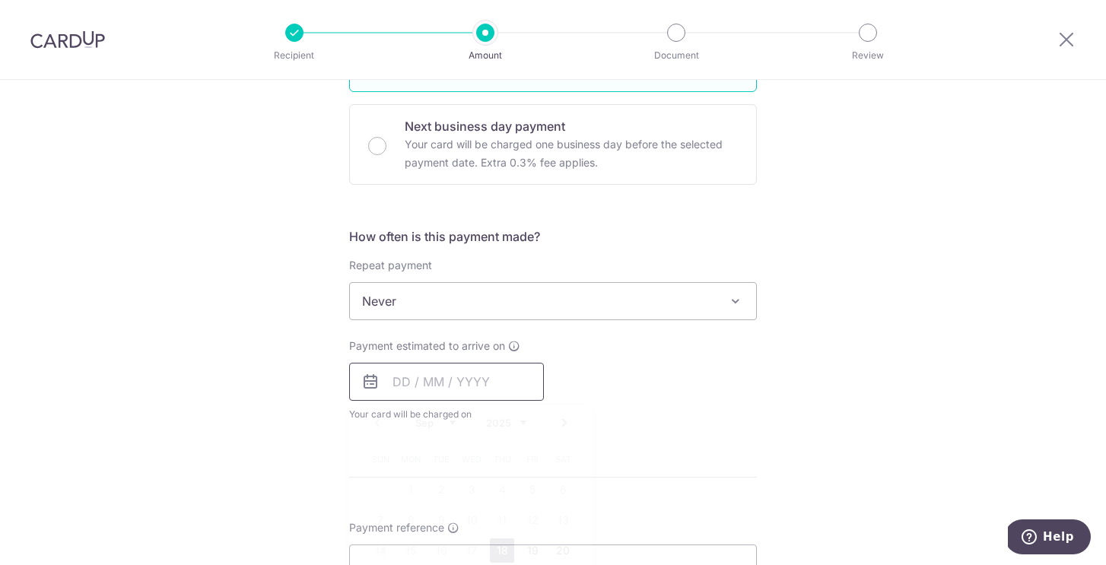
click at [529, 379] on input "text" at bounding box center [446, 382] width 195 height 38
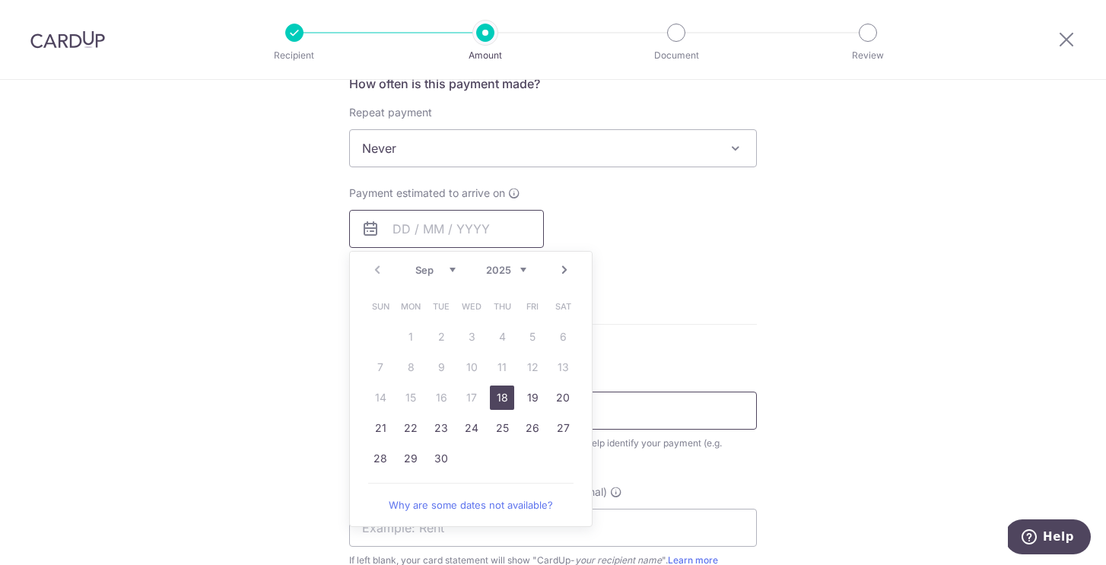
scroll to position [602, 0]
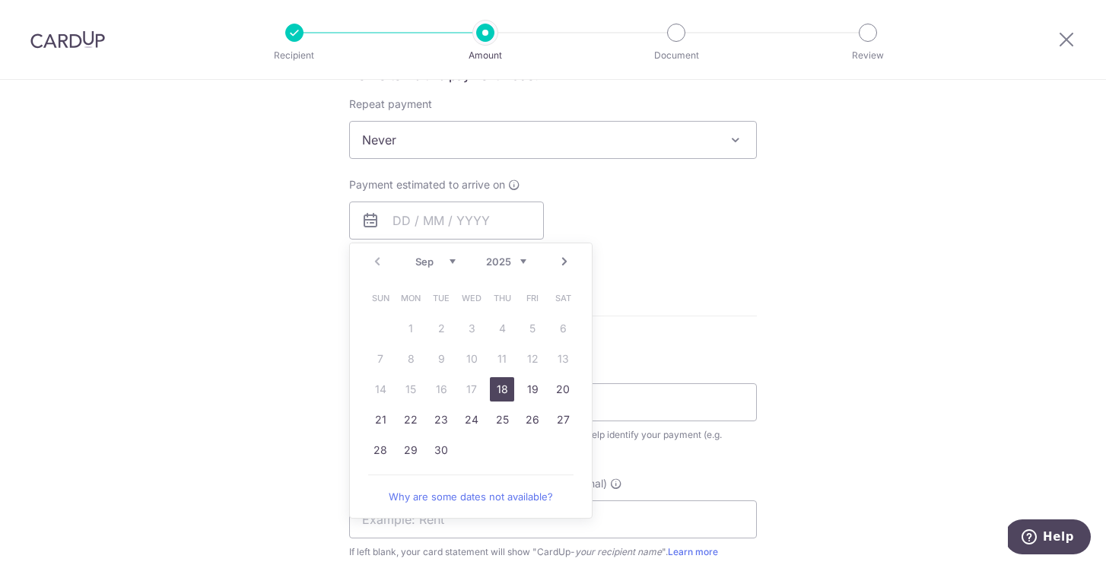
click at [510, 383] on link "18" at bounding box center [502, 389] width 24 height 24
type input "18/09/2025"
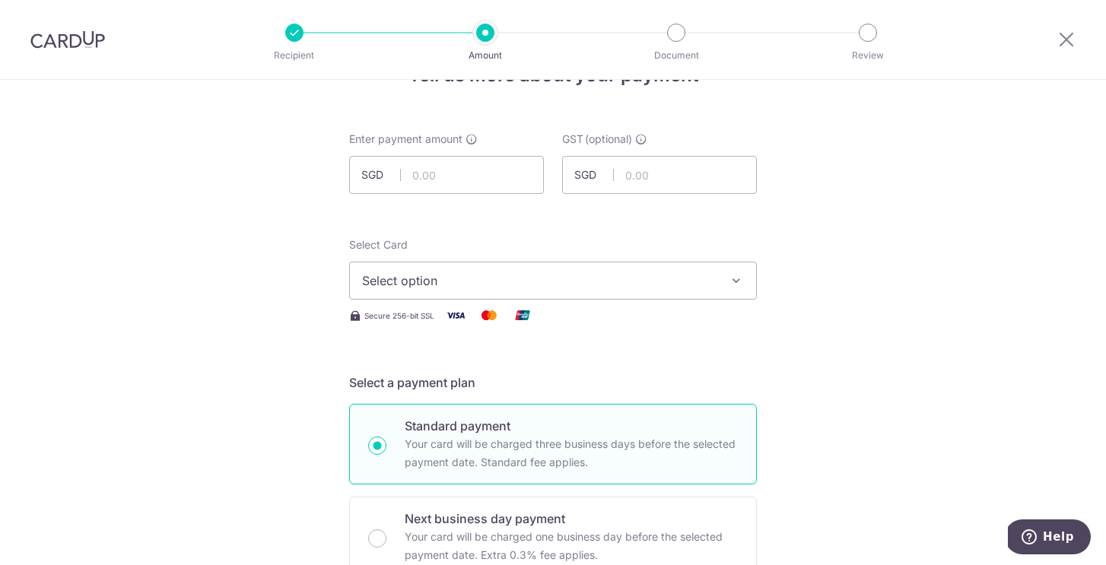
scroll to position [0, 0]
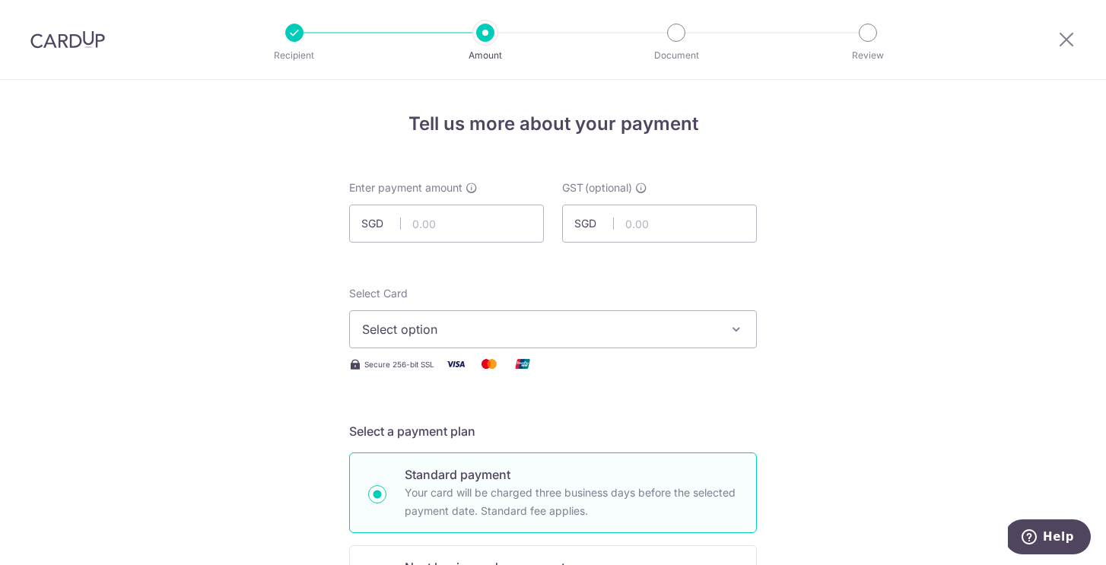
click at [536, 320] on span "Select option" at bounding box center [539, 329] width 354 height 18
click at [466, 217] on input "text" at bounding box center [446, 224] width 195 height 38
type input "8,500.00"
click at [601, 351] on div "Select Card Select option Add credit card Secure 256-bit SSL" at bounding box center [553, 329] width 408 height 87
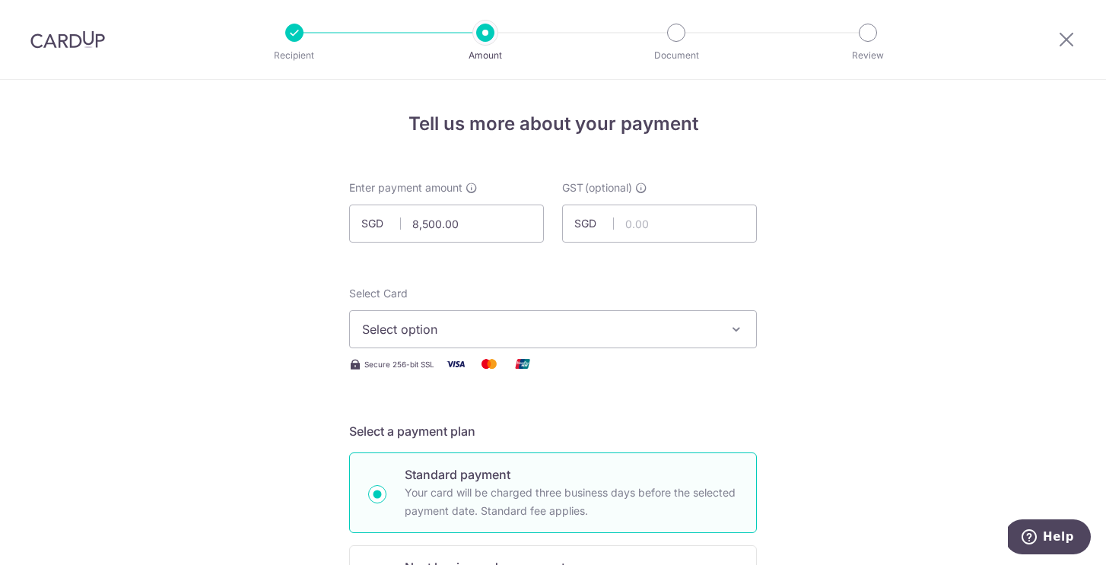
click at [627, 313] on button "Select option" at bounding box center [553, 329] width 408 height 38
click at [595, 366] on span "Add credit card" at bounding box center [566, 371] width 354 height 15
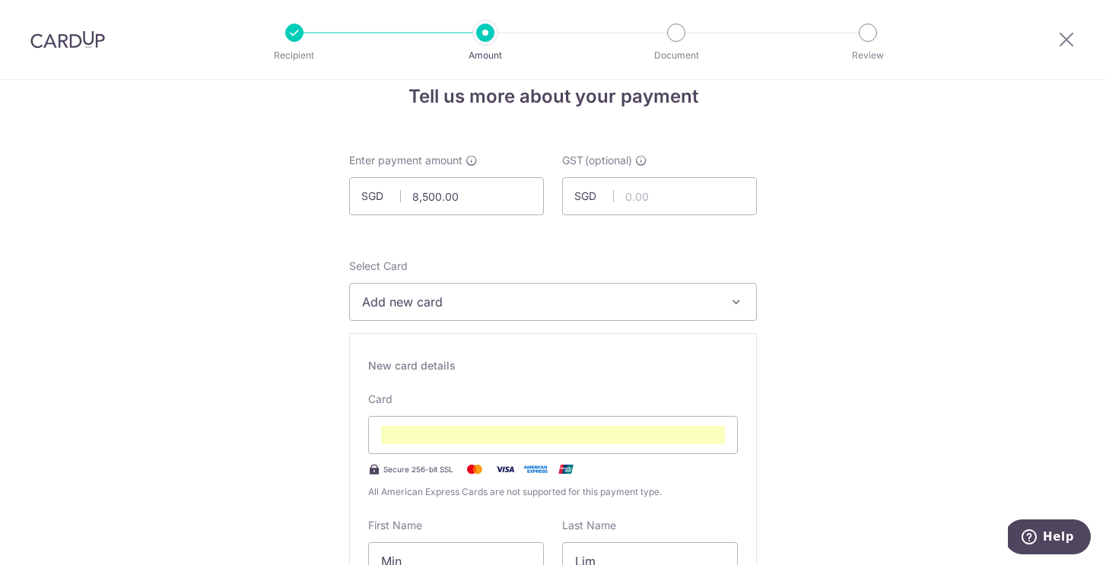
scroll to position [5, 0]
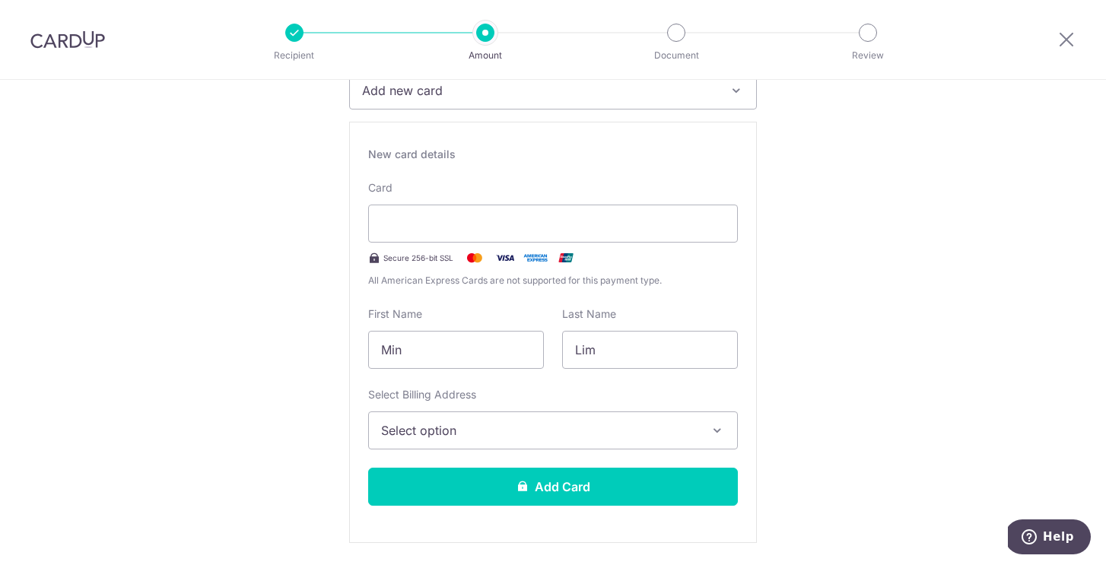
scroll to position [244, 0]
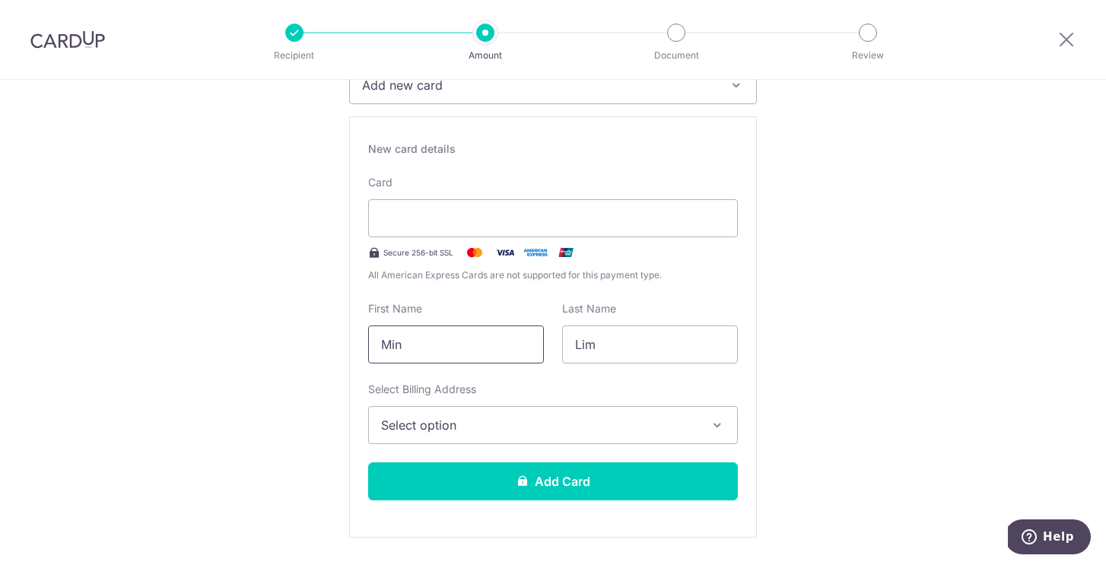
click at [453, 347] on input "Min" at bounding box center [456, 345] width 176 height 38
type input "Valerie"
click at [585, 425] on span "Select option" at bounding box center [539, 425] width 316 height 18
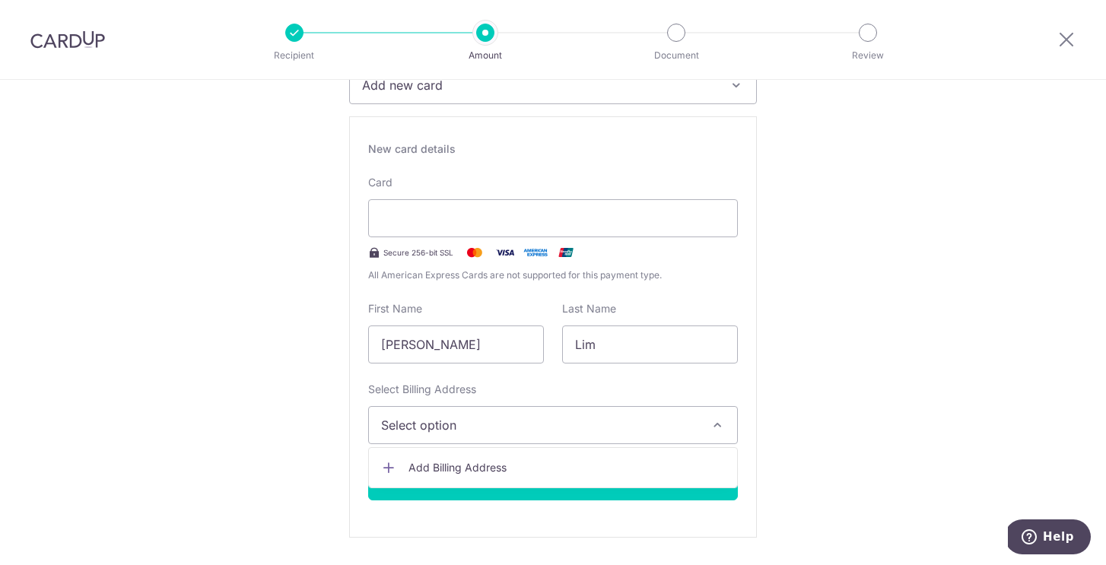
click at [569, 464] on span "Add Billing Address" at bounding box center [566, 467] width 316 height 15
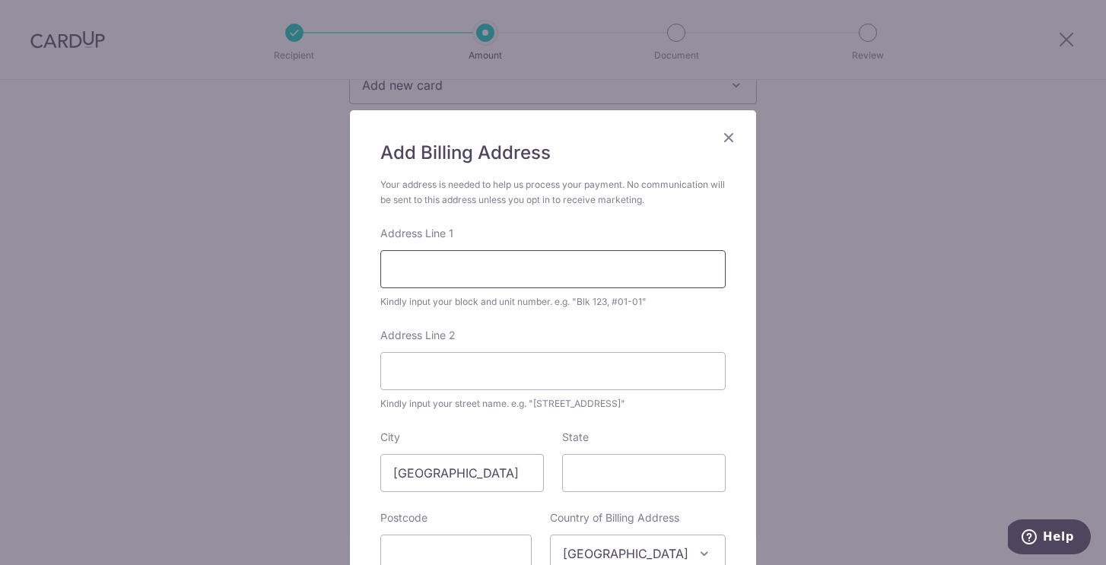
click at [518, 253] on input "Address Line 1" at bounding box center [552, 269] width 345 height 38
type input "21 Bukit Batok Crescent #12-77"
type input "658065"
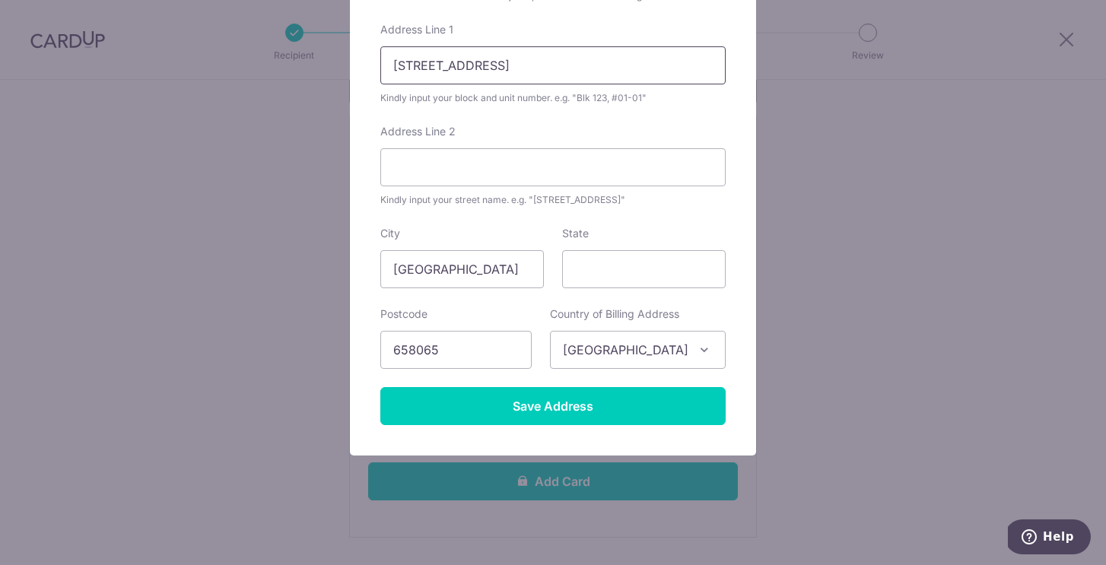
scroll to position [205, 0]
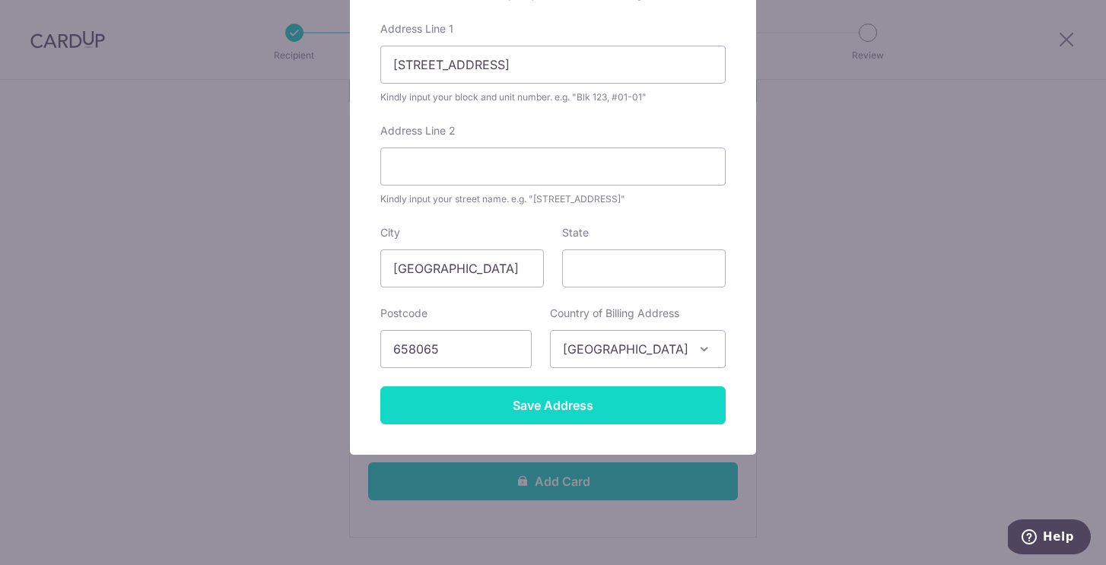
click at [509, 408] on input "Save Address" at bounding box center [552, 405] width 345 height 38
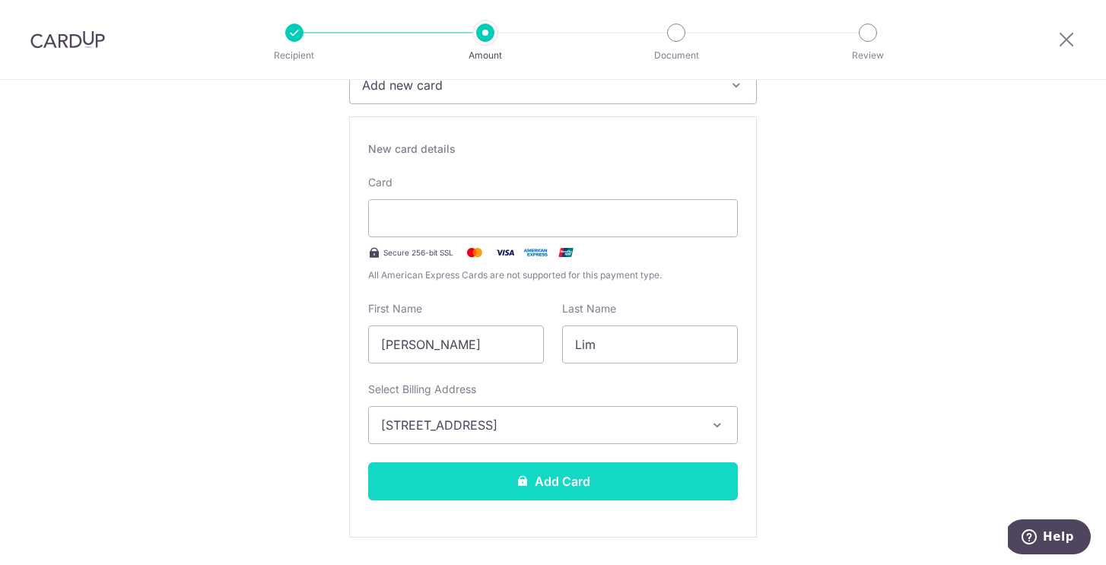
click at [487, 478] on button "Add Card" at bounding box center [553, 482] width 370 height 38
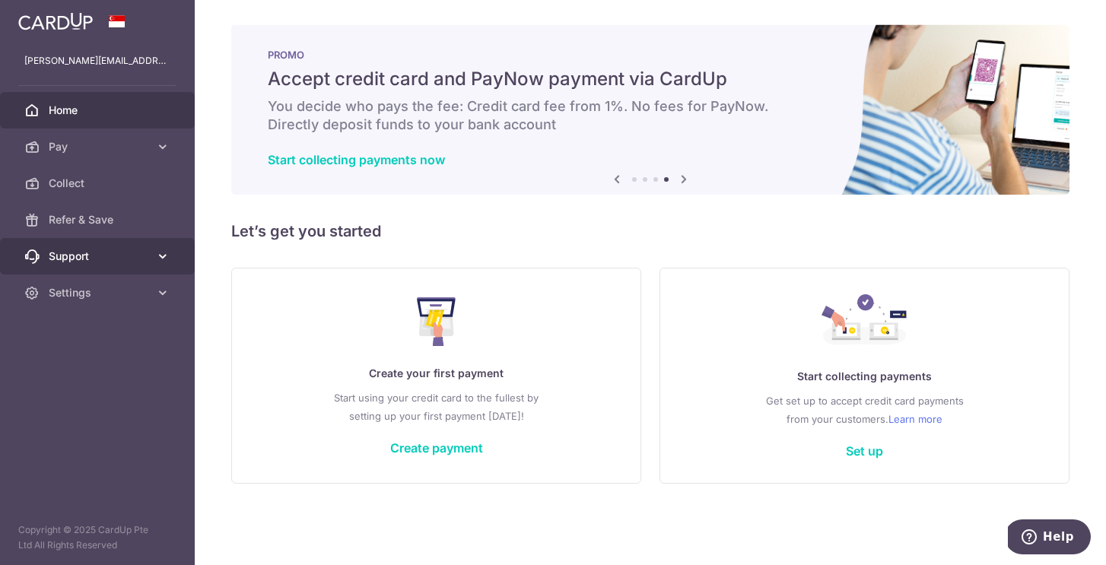
click at [112, 264] on link "Support" at bounding box center [97, 256] width 195 height 37
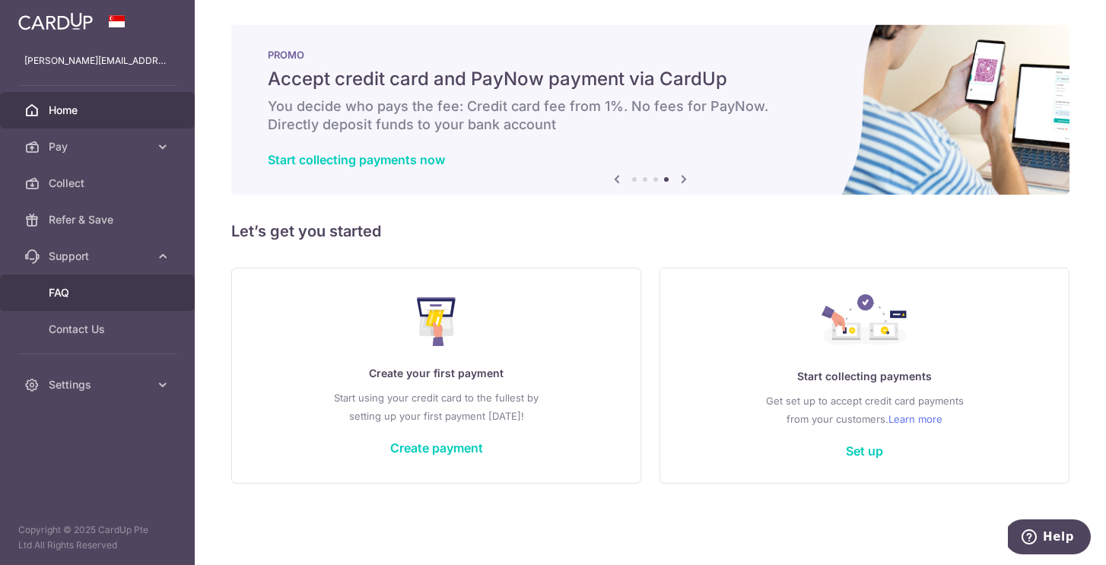
click at [103, 294] on span "FAQ" at bounding box center [99, 292] width 100 height 15
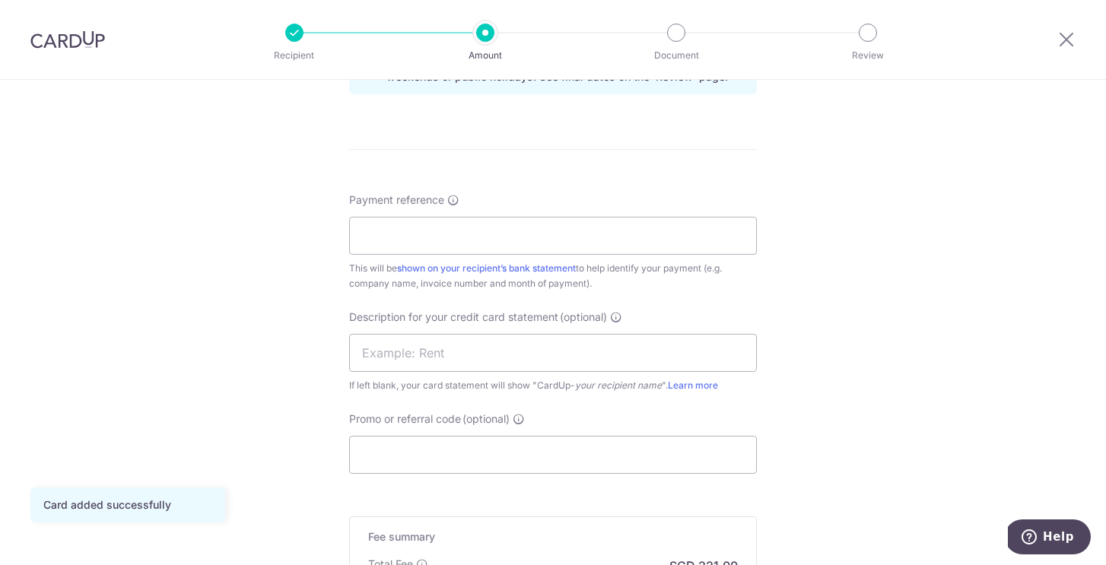
scroll to position [839, 0]
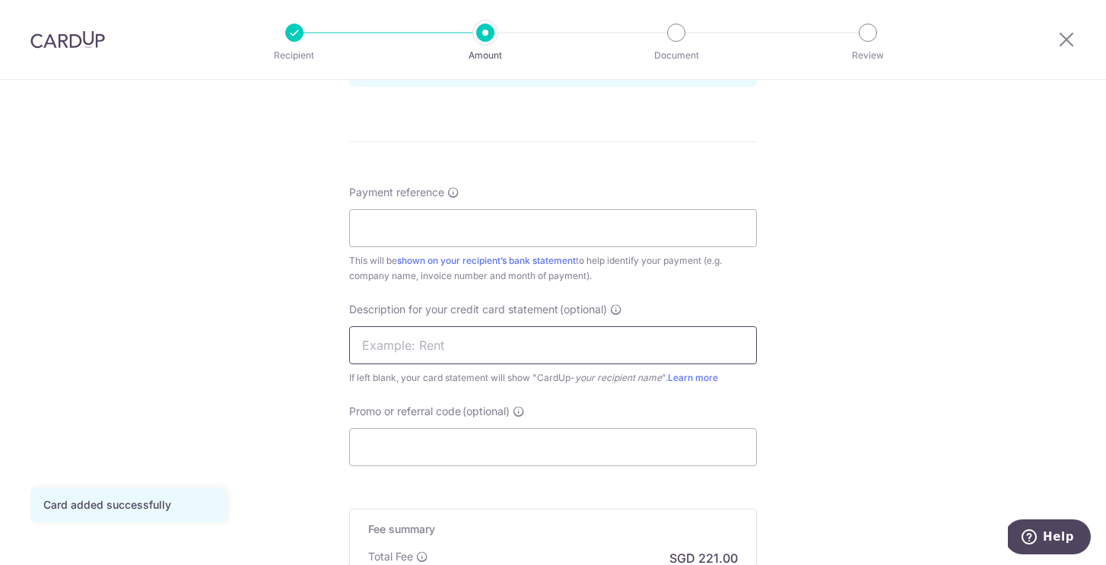
click at [642, 346] on input "text" at bounding box center [553, 345] width 408 height 38
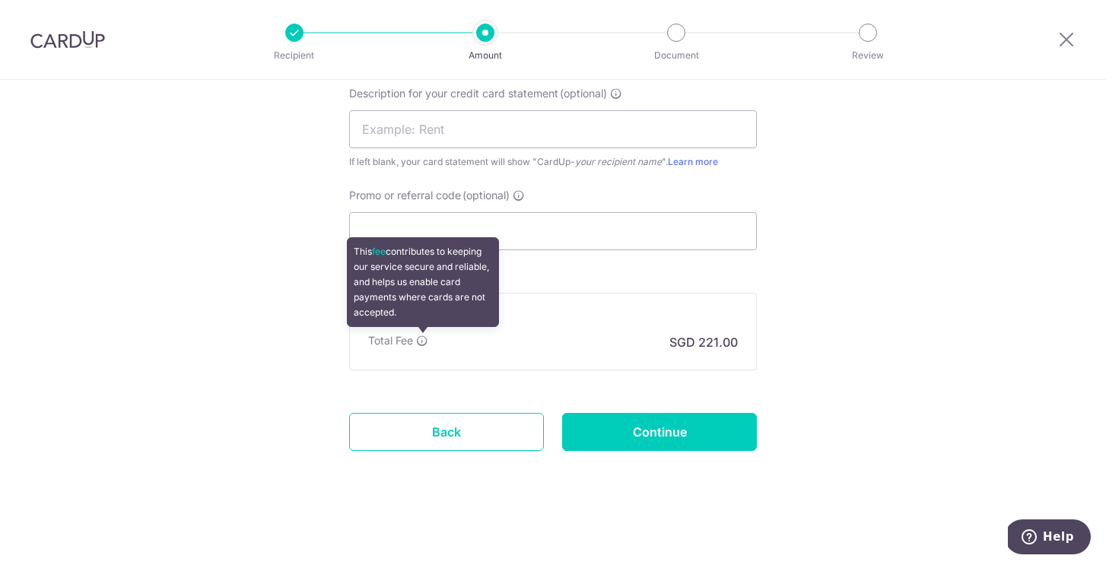
click at [425, 345] on icon at bounding box center [422, 341] width 12 height 12
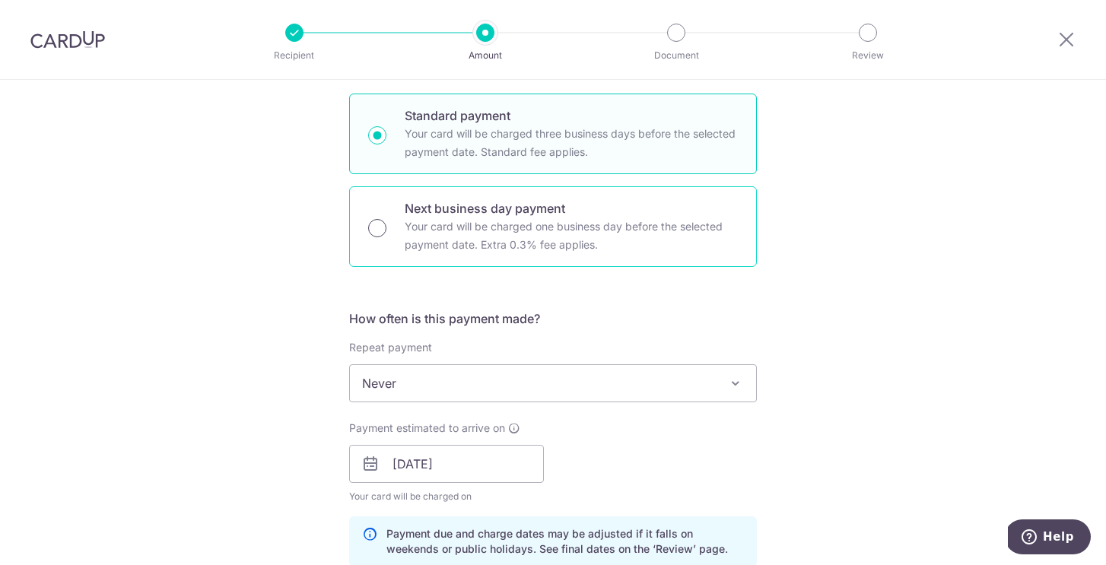
scroll to position [358, 0]
click at [380, 234] on input "Next business day payment Your card will be charged one business day before the…" at bounding box center [377, 230] width 18 height 18
radio input "true"
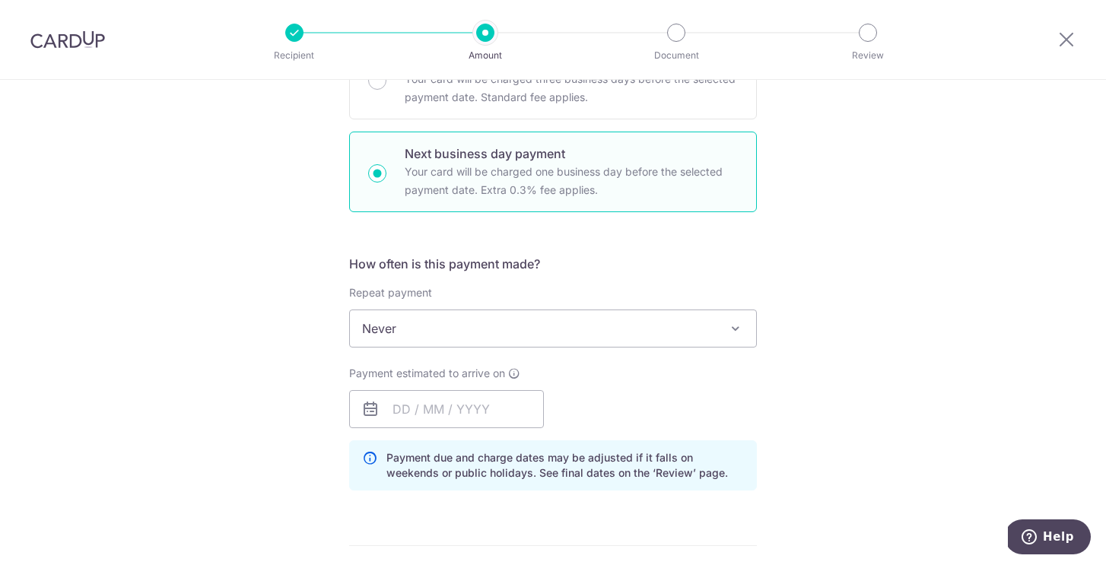
scroll to position [0, 0]
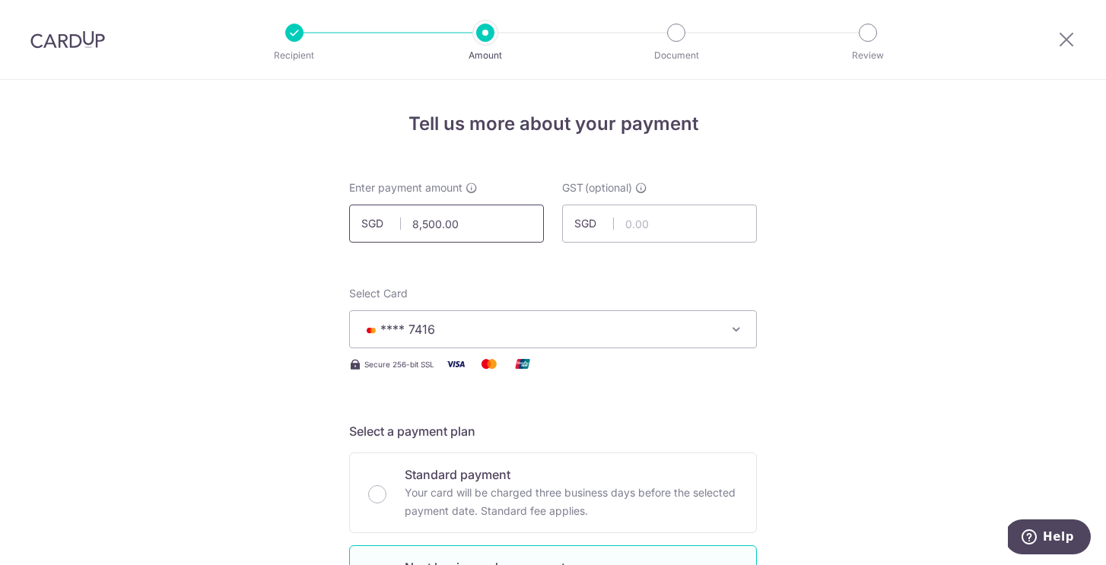
click at [463, 218] on input "8,500.00" at bounding box center [446, 224] width 195 height 38
type input "9,760.00"
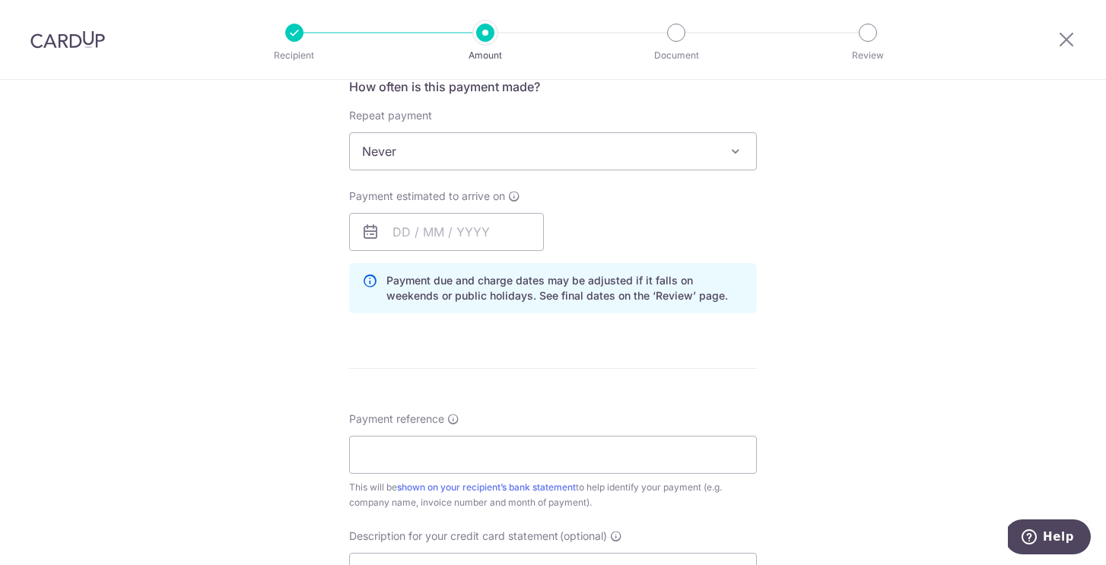
scroll to position [590, 0]
